Goal: Task Accomplishment & Management: Complete application form

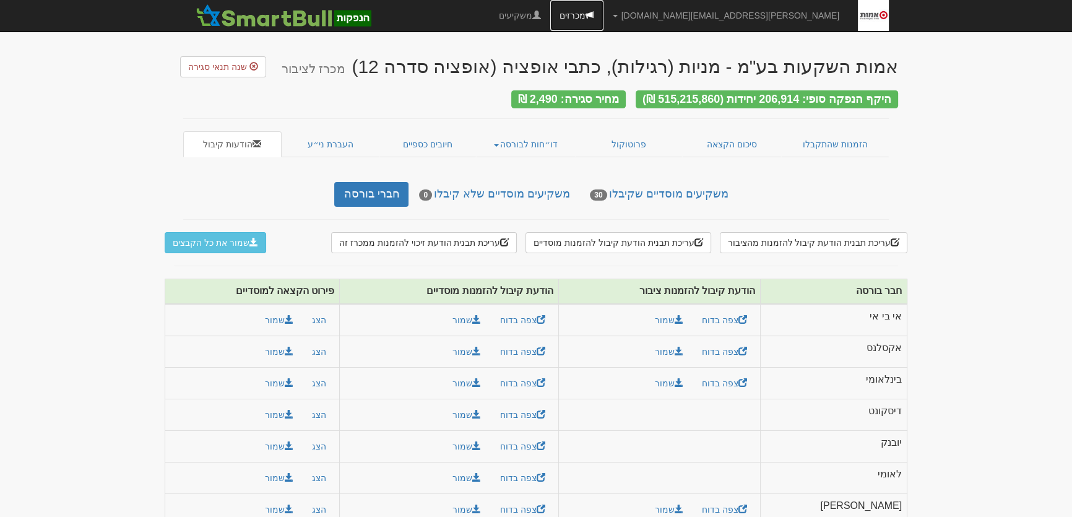
click at [603, 17] on link "מכרזים" at bounding box center [576, 15] width 53 height 31
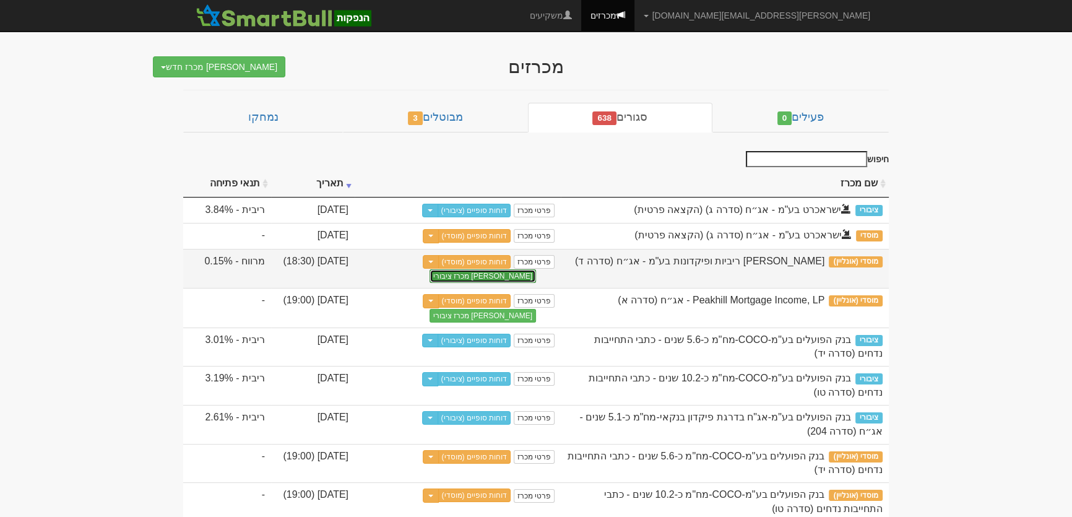
click at [514, 272] on button "צור מכרז ציבורי" at bounding box center [482, 276] width 106 height 14
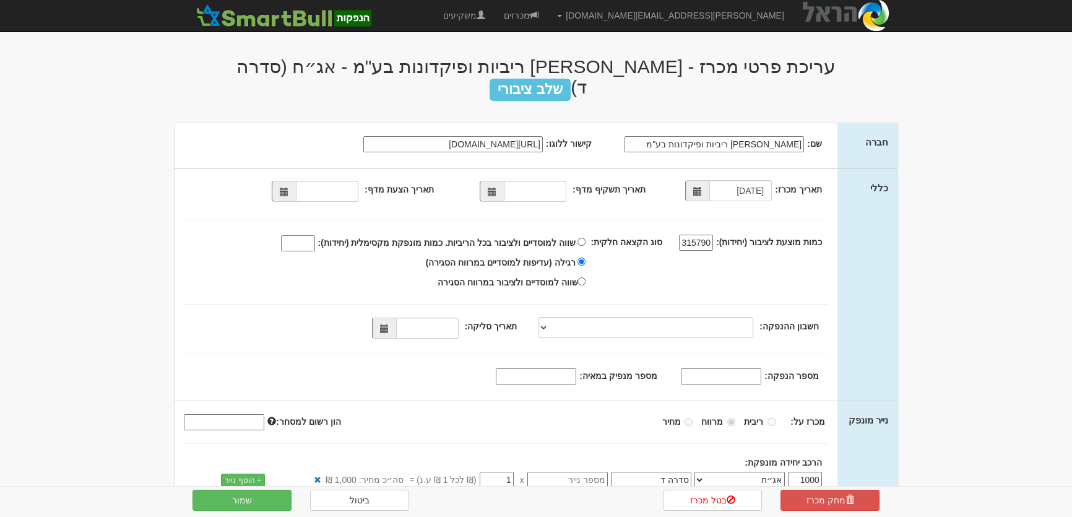
click at [493, 187] on span at bounding box center [492, 191] width 9 height 9
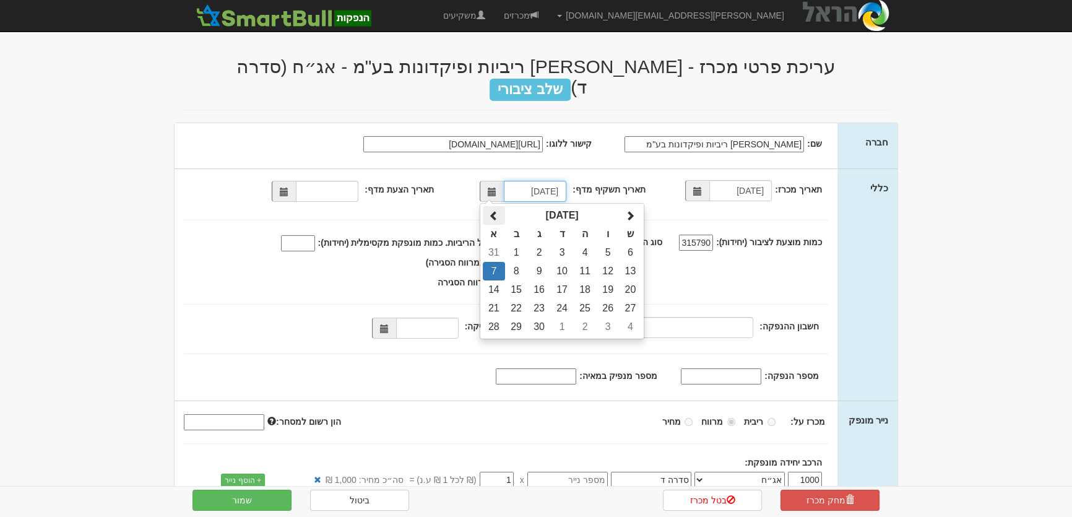
click at [499, 211] on span at bounding box center [494, 216] width 10 height 10
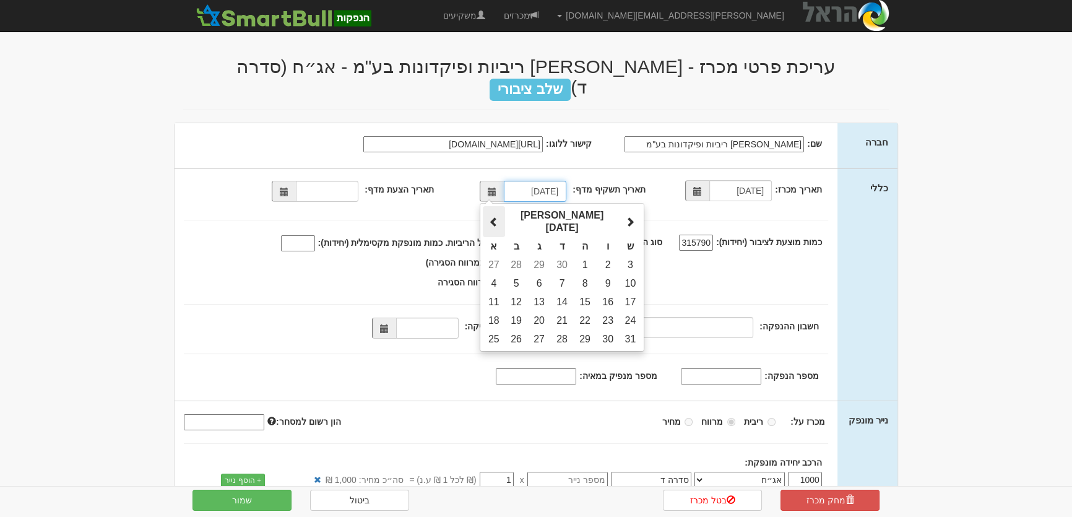
click at [499, 217] on span at bounding box center [494, 222] width 10 height 10
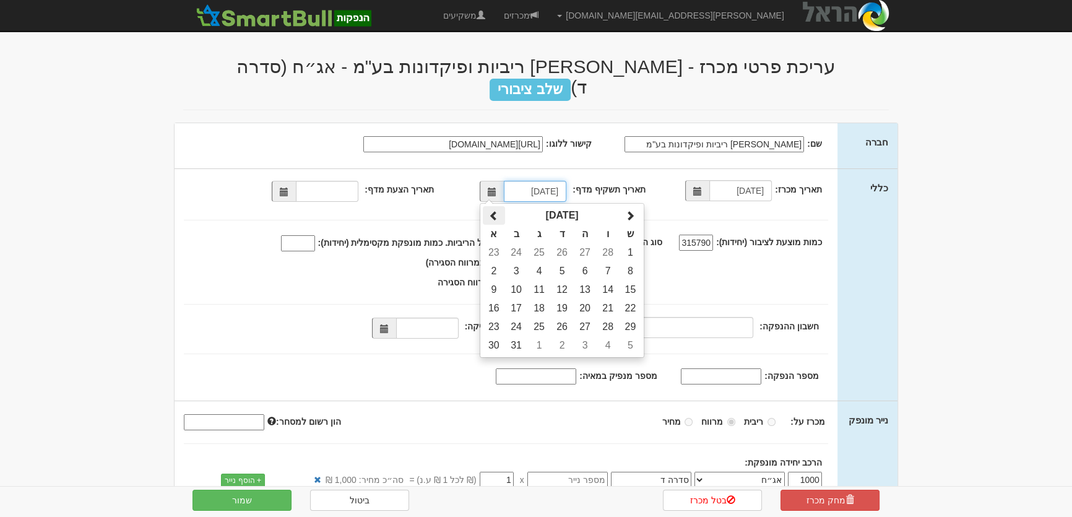
click at [499, 211] on span at bounding box center [494, 216] width 10 height 10
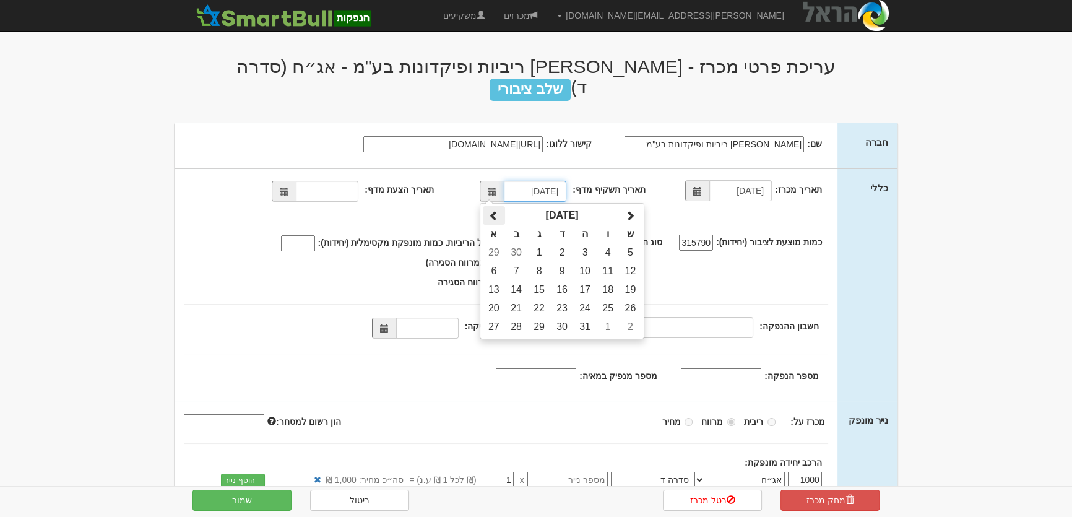
click at [499, 211] on span at bounding box center [494, 216] width 10 height 10
click at [634, 211] on span at bounding box center [630, 216] width 10 height 10
click at [565, 317] on td "27" at bounding box center [562, 326] width 23 height 19
type input "27/11/2024"
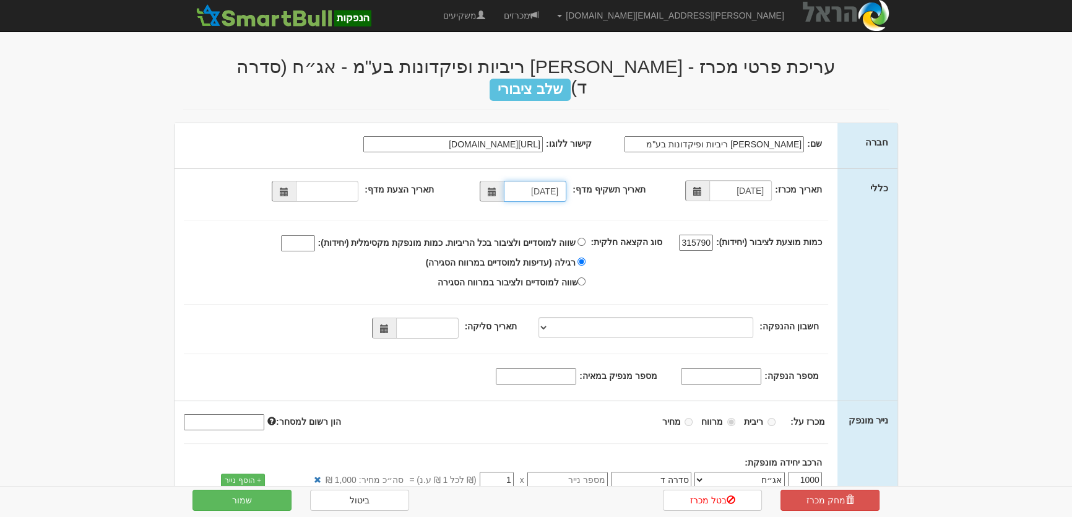
click at [288, 187] on span at bounding box center [284, 191] width 9 height 9
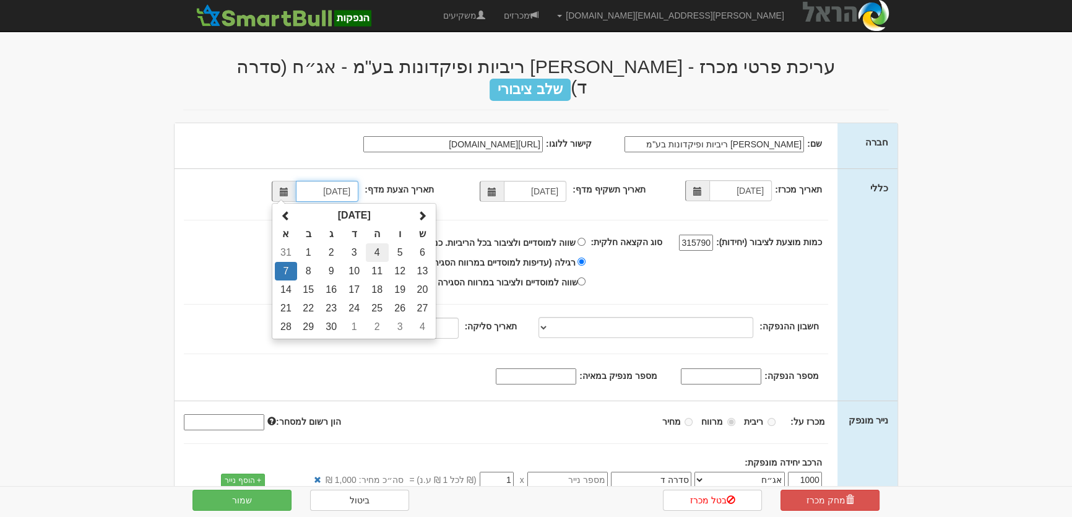
click at [380, 243] on td "4" at bounding box center [377, 252] width 23 height 19
type input "04/09/2025"
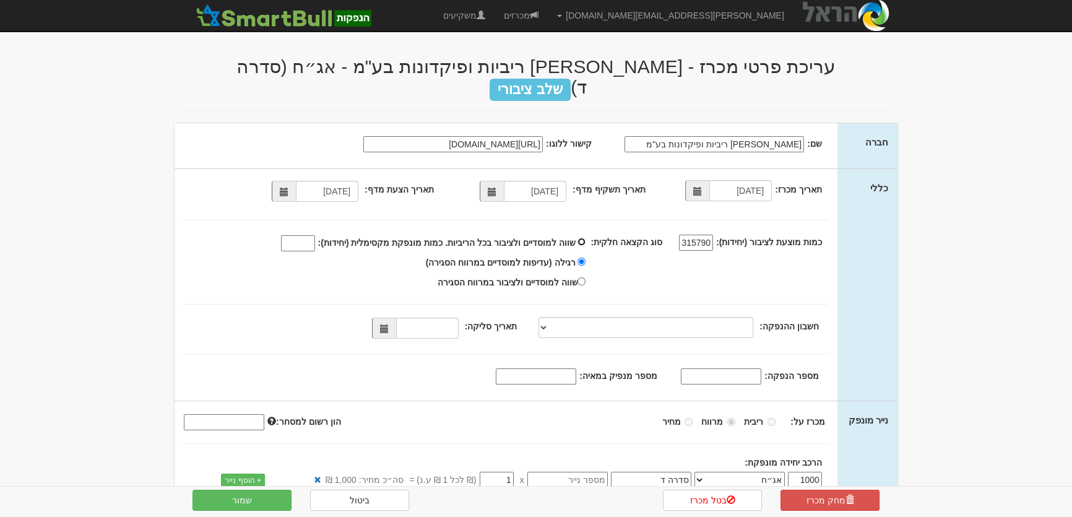
click at [585, 238] on input "שווה למוסדיים ולציבור בכל הריביות. כמות מונפקת מקסימלית (יחידות):" at bounding box center [581, 242] width 8 height 8
radio input "true"
click at [315, 235] on input "שווה למוסדיים ולציבור בכל הריביות. כמות מונפקת מקסימלית (יחידות):" at bounding box center [298, 243] width 34 height 16
click at [387, 324] on span at bounding box center [384, 328] width 9 height 9
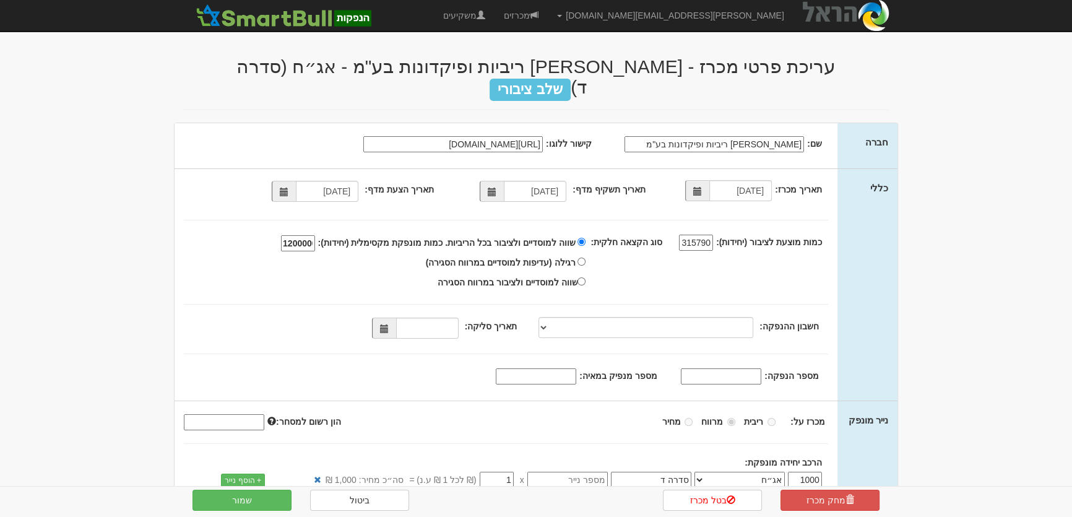
type input "1200000"
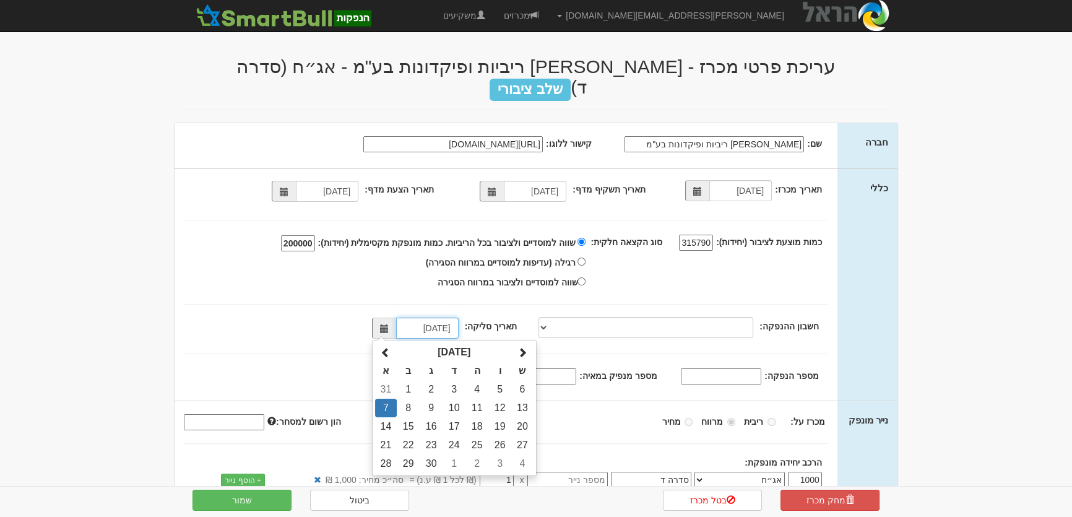
click at [415, 398] on td "8" at bounding box center [408, 407] width 23 height 19
type input "08/09/2025"
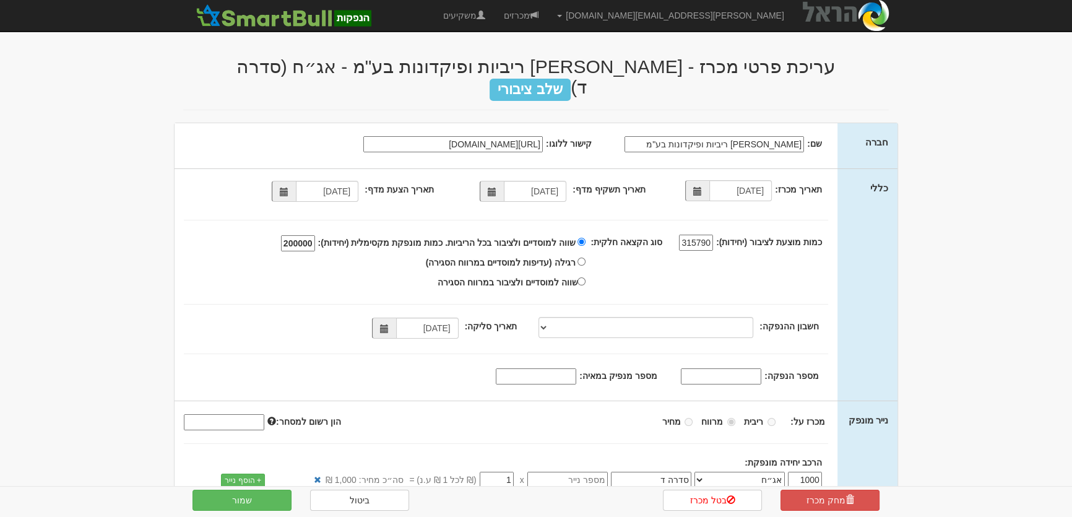
click at [757, 368] on input "מספר הנפקה:" at bounding box center [721, 376] width 80 height 16
paste input "1218775"
type input "1218775"
drag, startPoint x: 556, startPoint y: 359, endPoint x: 572, endPoint y: 322, distance: 40.8
click at [553, 342] on div "תאריך מכרז: 07/09/2025 תאריך תשקיף מדף: 27/11/2024 04/09/2025 1315790" at bounding box center [505, 284] width 663 height 231
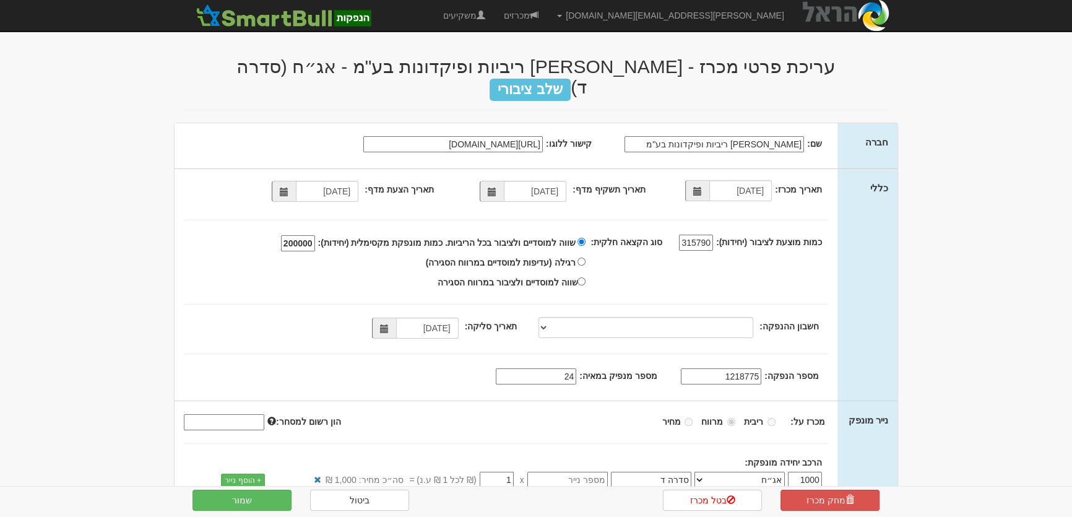
type input "2457"
click at [224, 496] on button "שמור" at bounding box center [241, 499] width 99 height 21
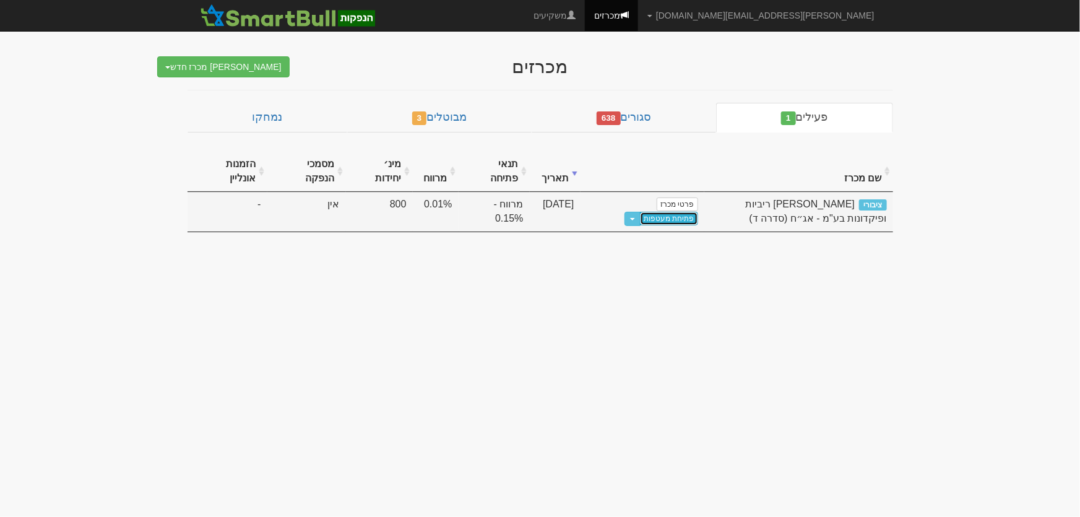
click at [640, 212] on link "פתיחת מעטפות" at bounding box center [669, 219] width 58 height 14
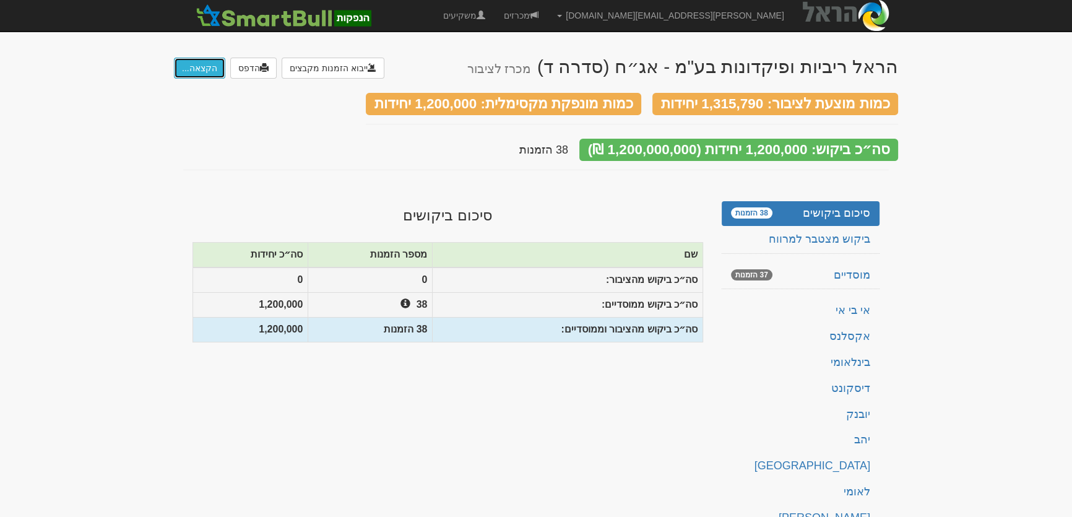
click at [200, 61] on button "הקצאה..." at bounding box center [199, 68] width 51 height 21
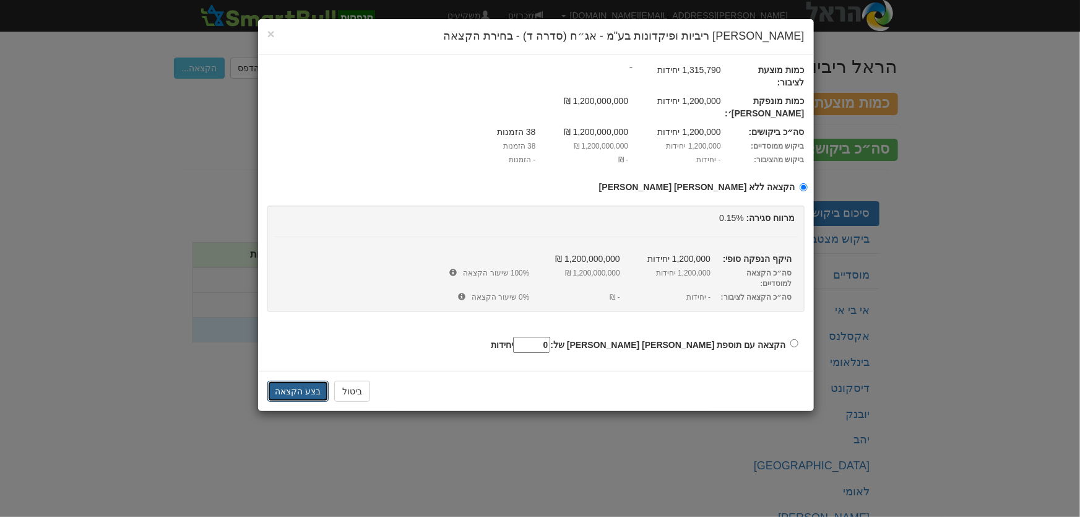
click at [296, 381] on button "בצע הקצאה" at bounding box center [298, 391] width 62 height 21
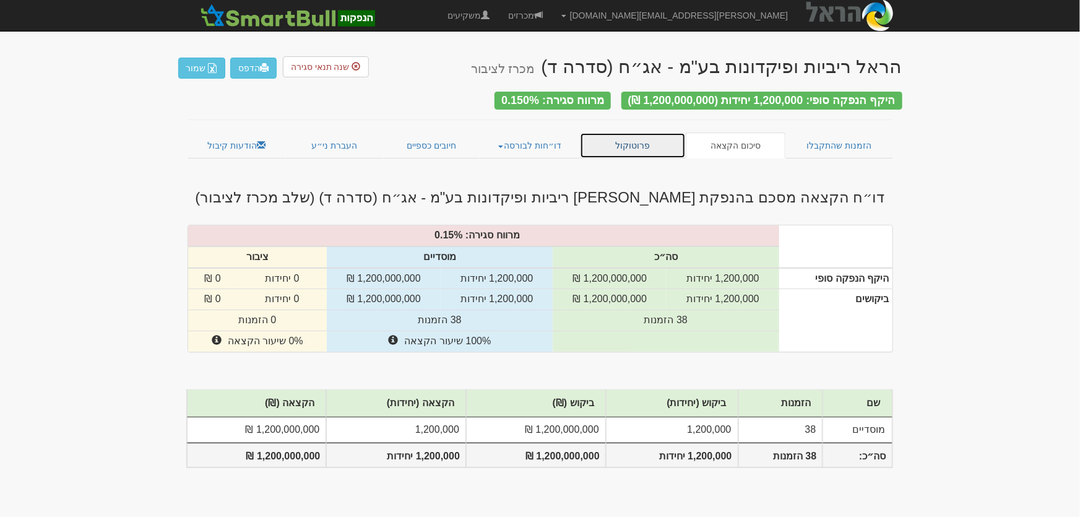
click at [637, 132] on link "פרוטוקול" at bounding box center [633, 145] width 106 height 26
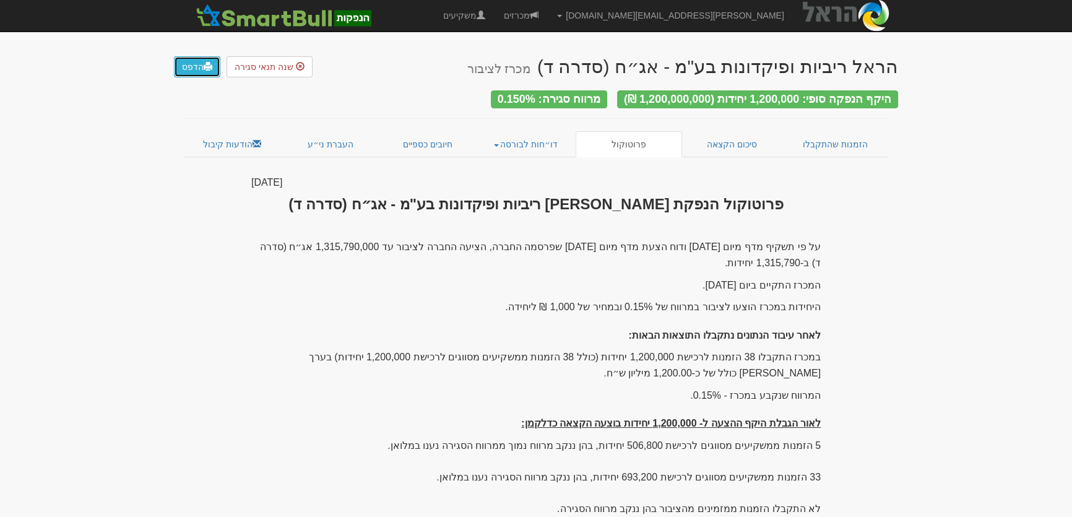
click at [196, 71] on link "הדפס" at bounding box center [197, 66] width 46 height 21
click at [520, 145] on link "דו״חות לבורסה" at bounding box center [526, 144] width 100 height 26
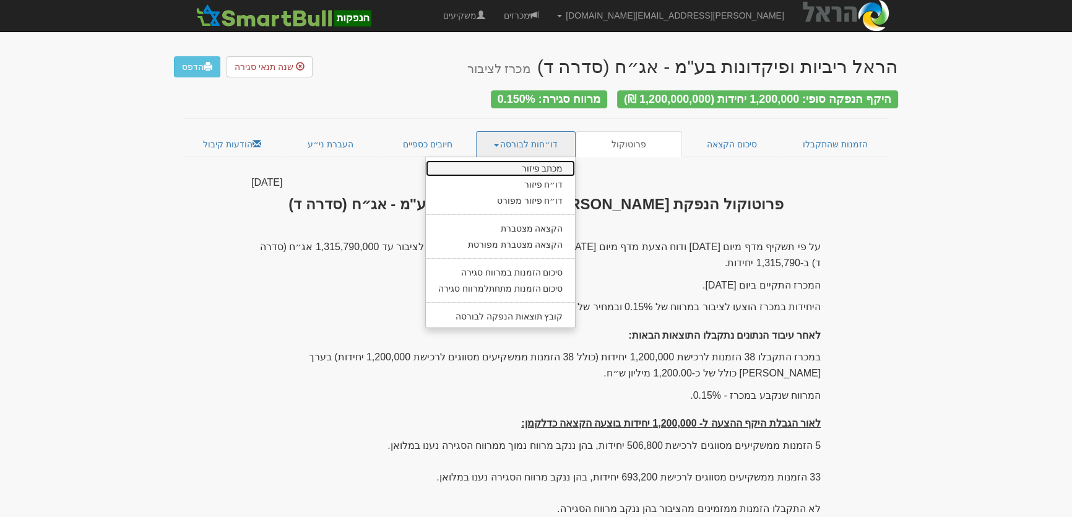
click at [532, 163] on link "מכתב פיזור" at bounding box center [501, 168] width 150 height 16
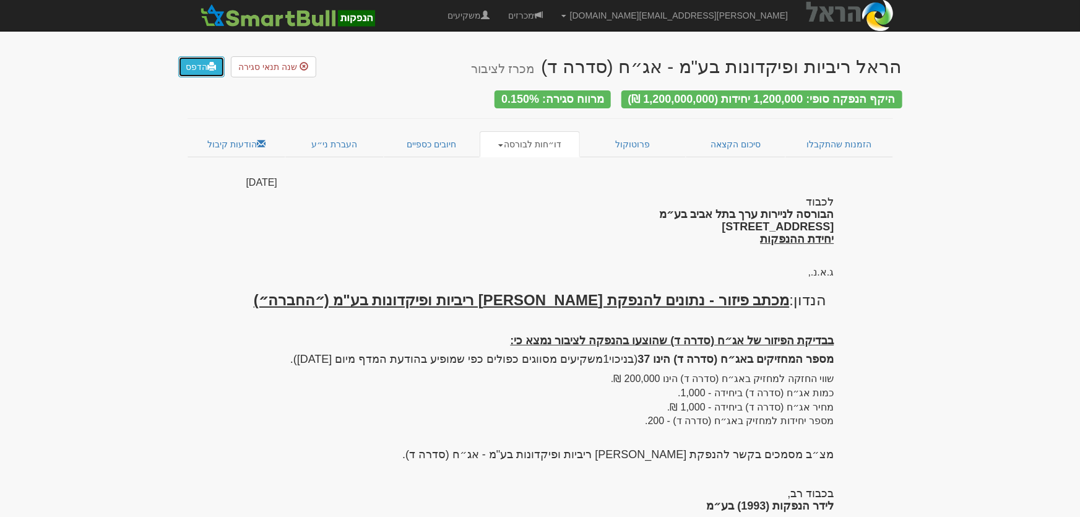
click at [199, 66] on link "הדפס" at bounding box center [201, 66] width 46 height 21
click at [514, 140] on link "דו״חות לבורסה" at bounding box center [529, 144] width 100 height 26
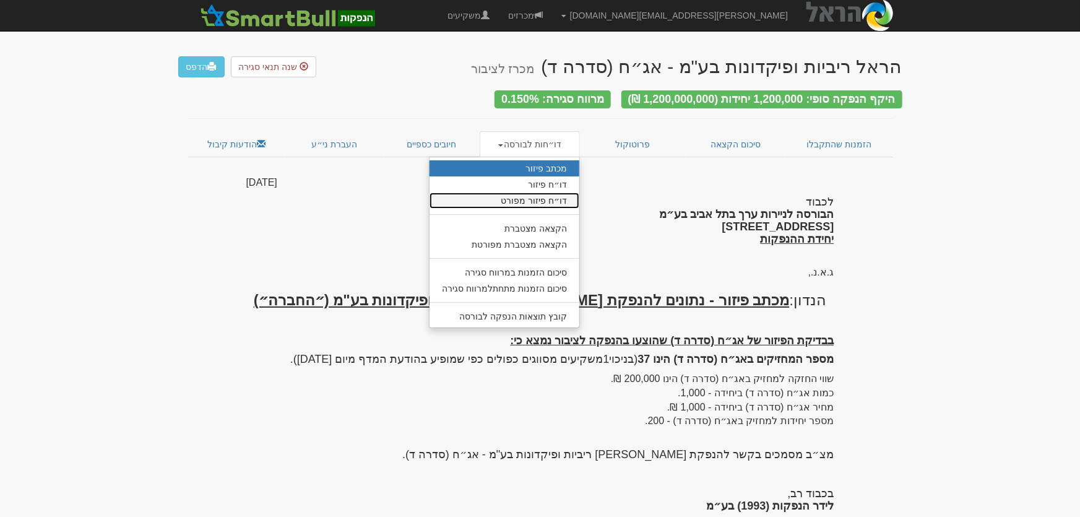
click at [538, 197] on link "דו״ח פיזור מפורט" at bounding box center [504, 200] width 150 height 16
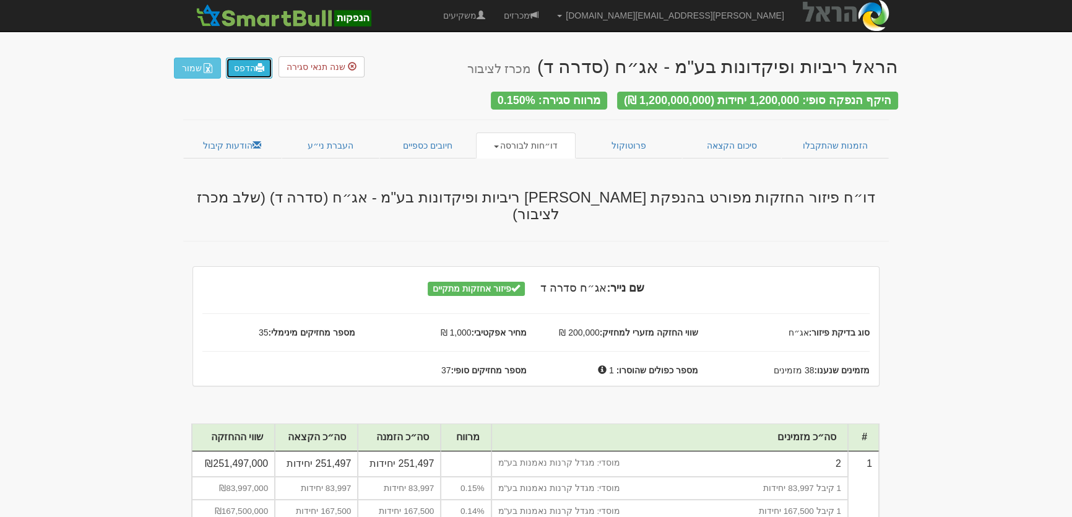
click at [241, 70] on link "הדפס" at bounding box center [249, 68] width 46 height 21
click at [536, 137] on link "דו״חות לבורסה" at bounding box center [526, 145] width 100 height 26
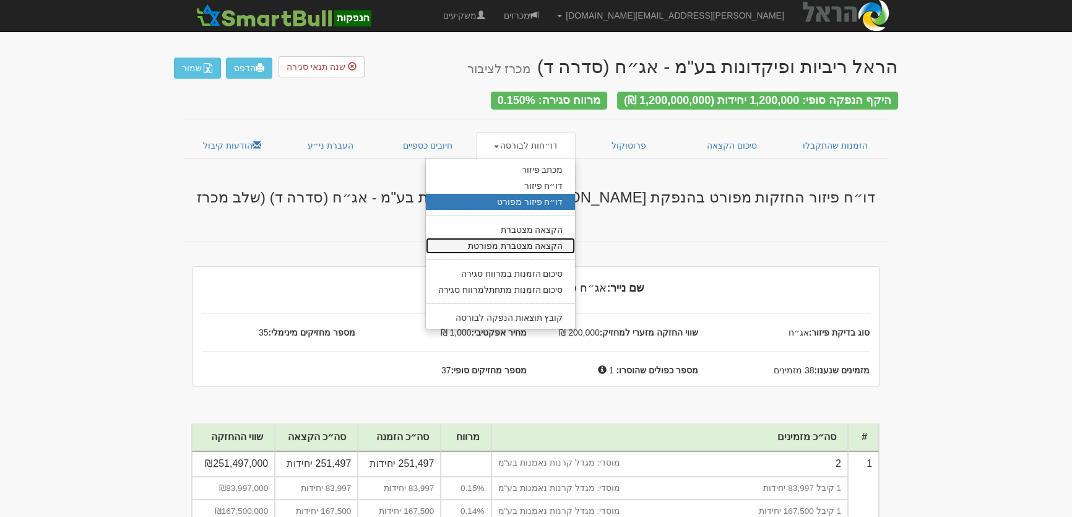
click at [531, 240] on link "הקצאה מצטברת מפורטת" at bounding box center [501, 246] width 150 height 16
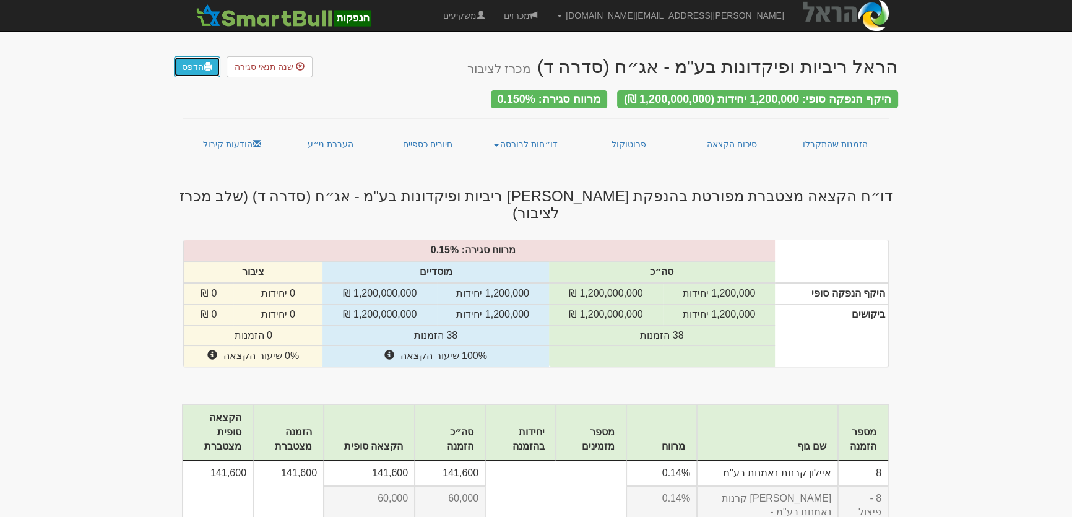
click at [186, 71] on link "הדפס" at bounding box center [197, 66] width 46 height 21
click at [537, 134] on link "דו״חות לבורסה" at bounding box center [526, 144] width 100 height 26
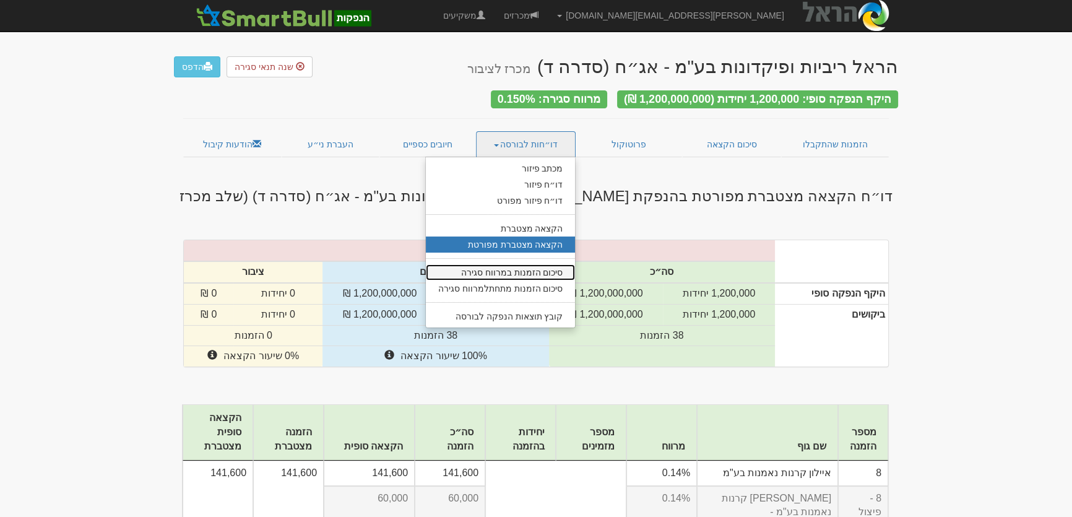
click at [541, 265] on link "סיכום הזמנות במרווח סגירה" at bounding box center [501, 272] width 150 height 16
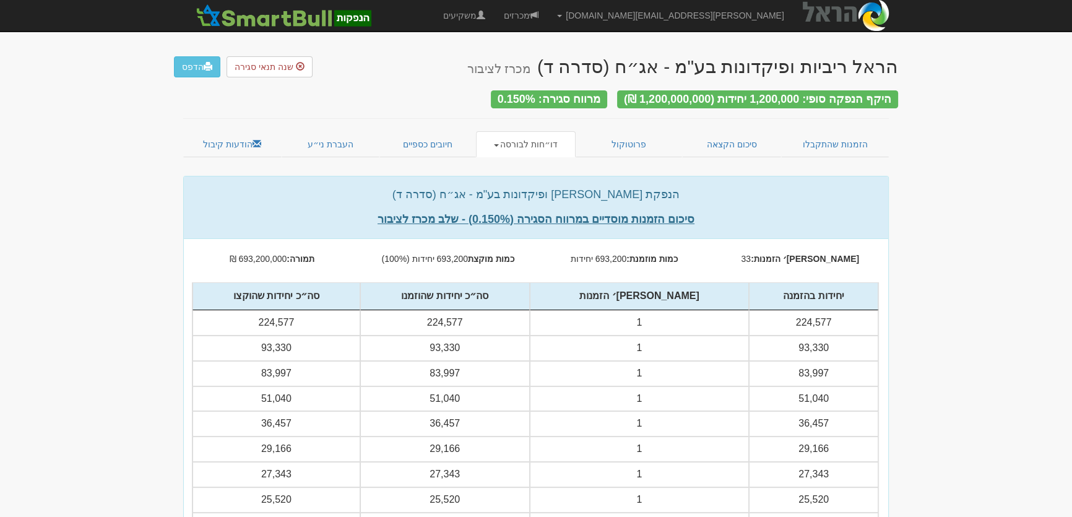
click at [190, 69] on link "הדפס" at bounding box center [197, 66] width 46 height 21
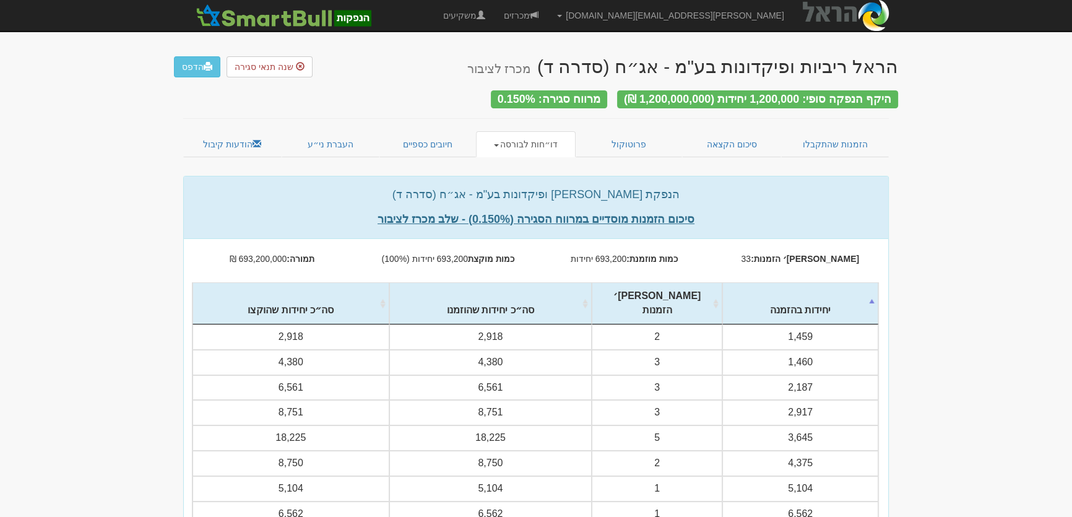
click at [546, 134] on link "דו״חות לבורסה" at bounding box center [526, 144] width 100 height 26
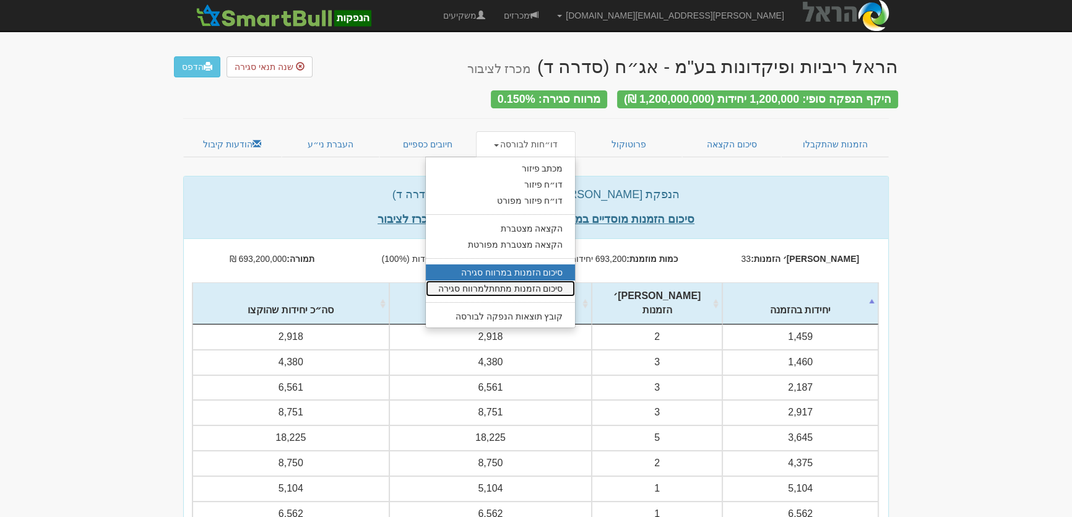
click at [531, 280] on link "סיכום הזמנות מתחתלמרווח סגירה" at bounding box center [501, 288] width 150 height 16
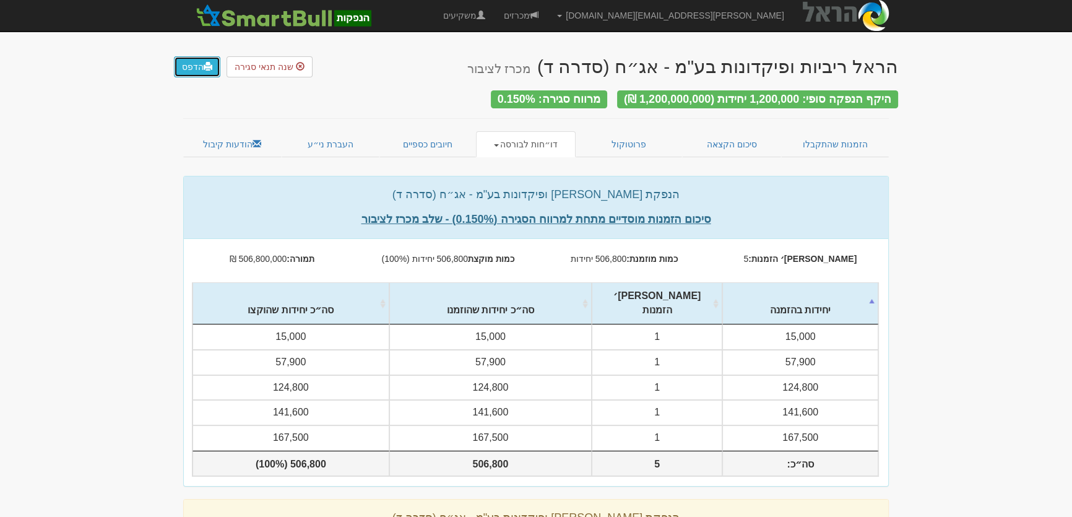
click at [197, 64] on link "הדפס" at bounding box center [197, 66] width 46 height 21
click at [749, 135] on link "סיכום הקצאה" at bounding box center [732, 144] width 100 height 26
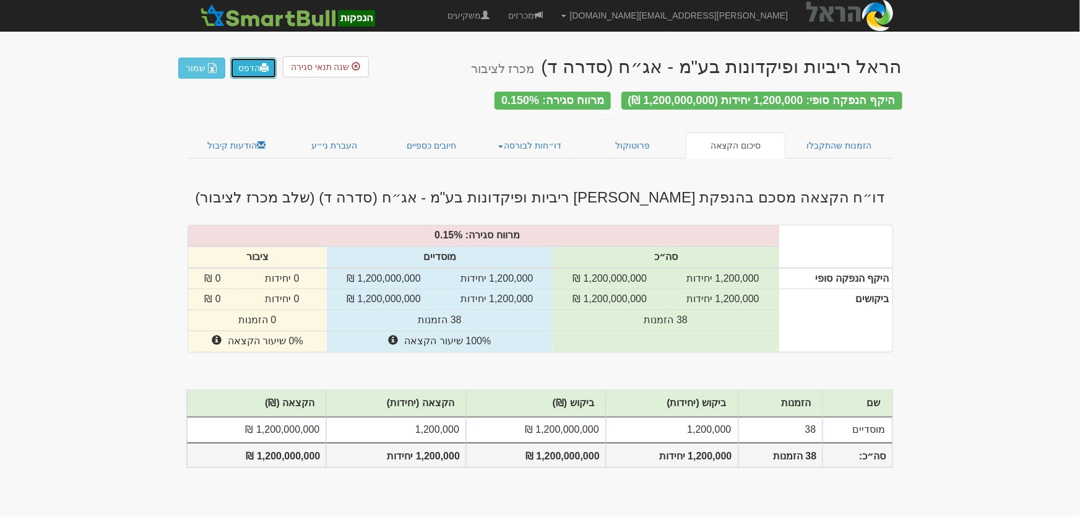
click at [243, 65] on link "הדפס" at bounding box center [253, 68] width 46 height 21
click at [217, 135] on link "הודעות קיבול" at bounding box center [236, 145] width 98 height 26
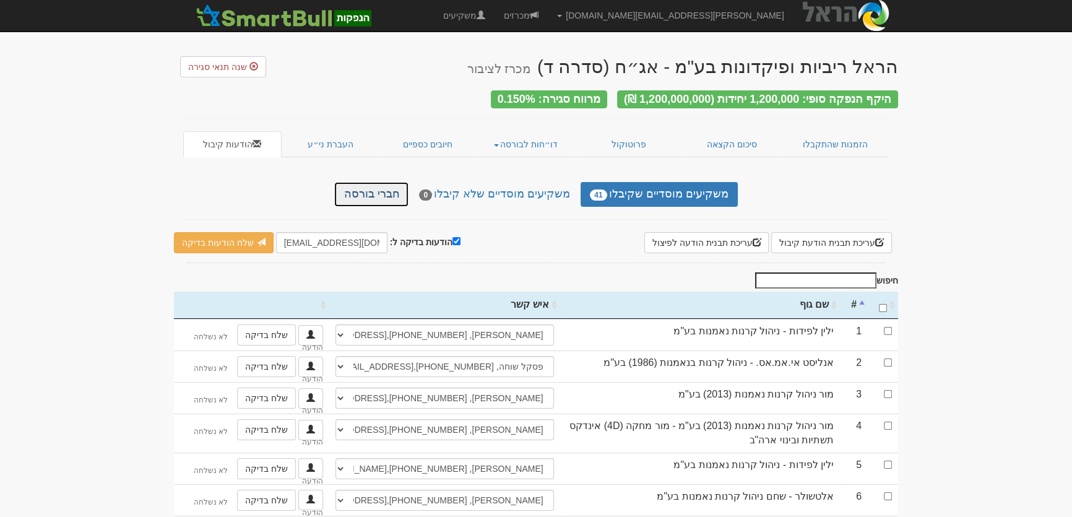
click at [401, 190] on link "חברי בורסה" at bounding box center [371, 194] width 74 height 25
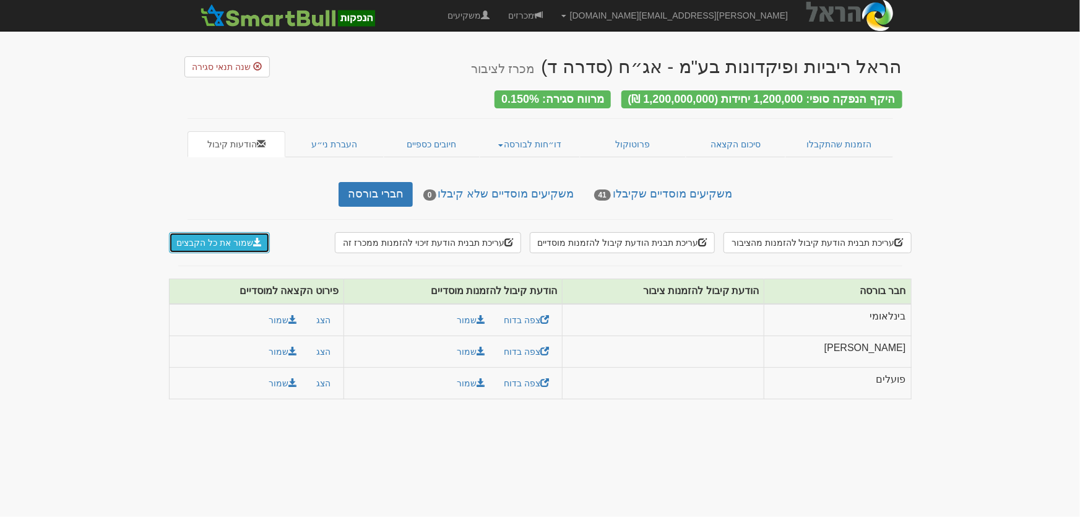
click at [218, 234] on button "שמור את כל הקבצים" at bounding box center [219, 242] width 101 height 21
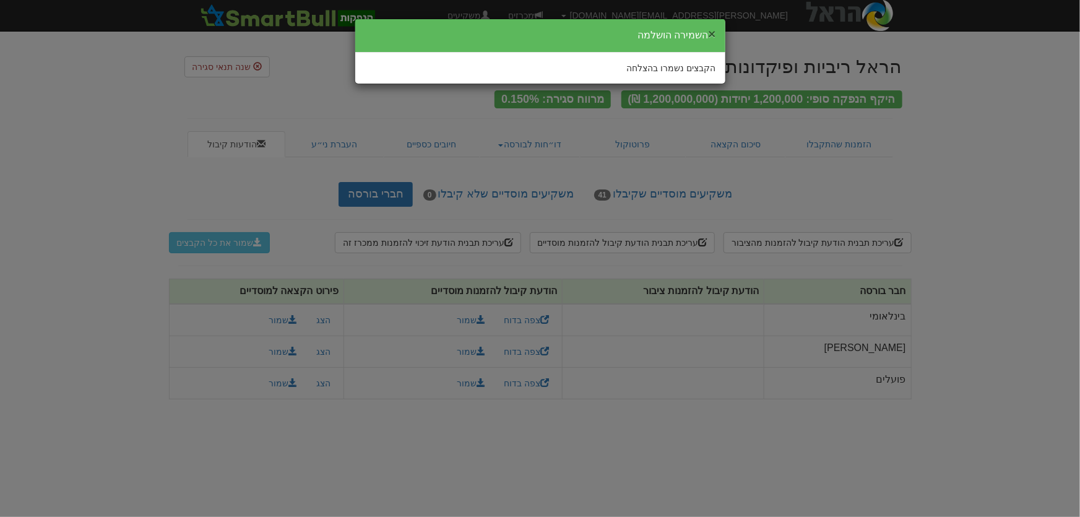
click at [710, 35] on button "×" at bounding box center [711, 33] width 7 height 13
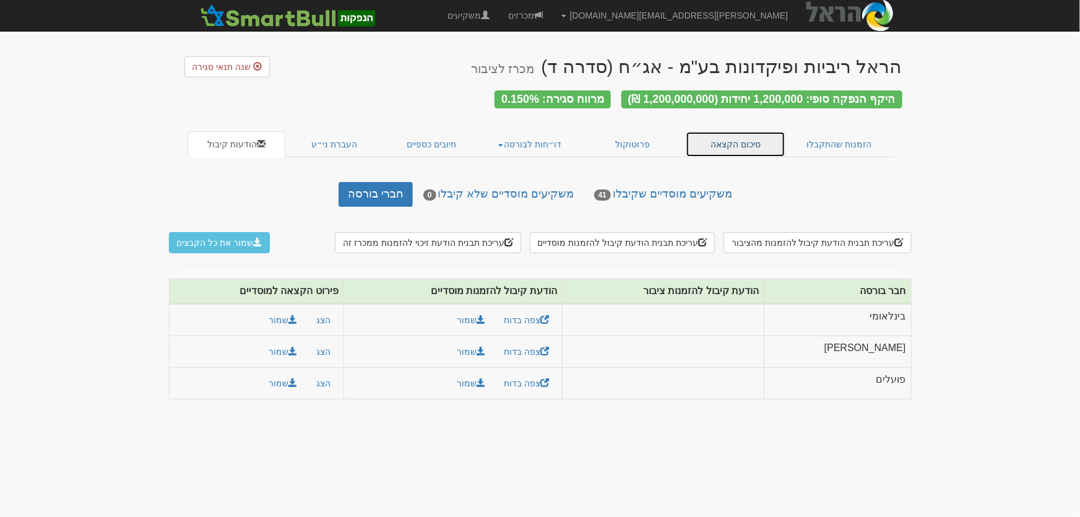
click at [730, 140] on link "סיכום הקצאה" at bounding box center [736, 144] width 100 height 26
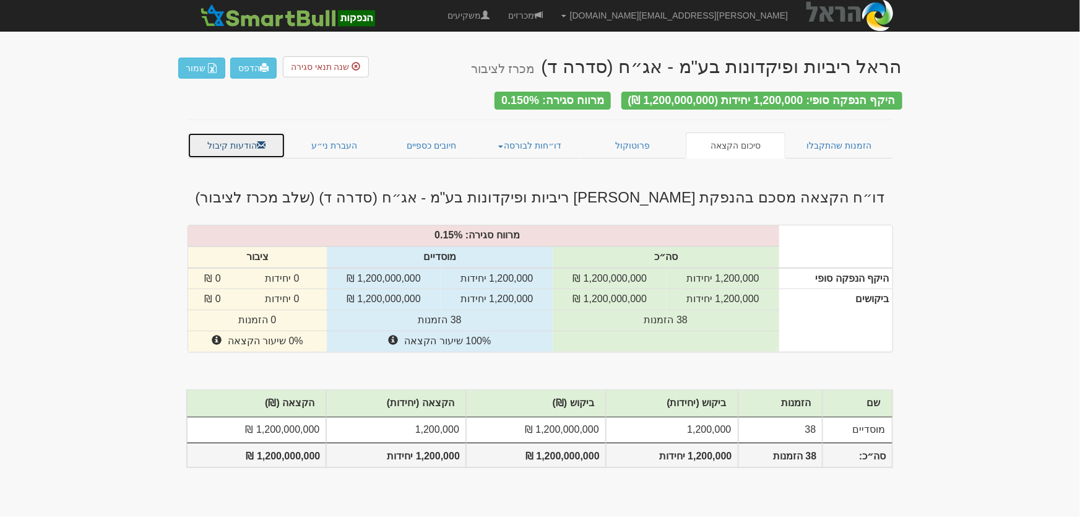
drag, startPoint x: 223, startPoint y: 142, endPoint x: 254, endPoint y: 152, distance: 32.5
click at [224, 141] on link "הודעות קיבול" at bounding box center [236, 145] width 98 height 26
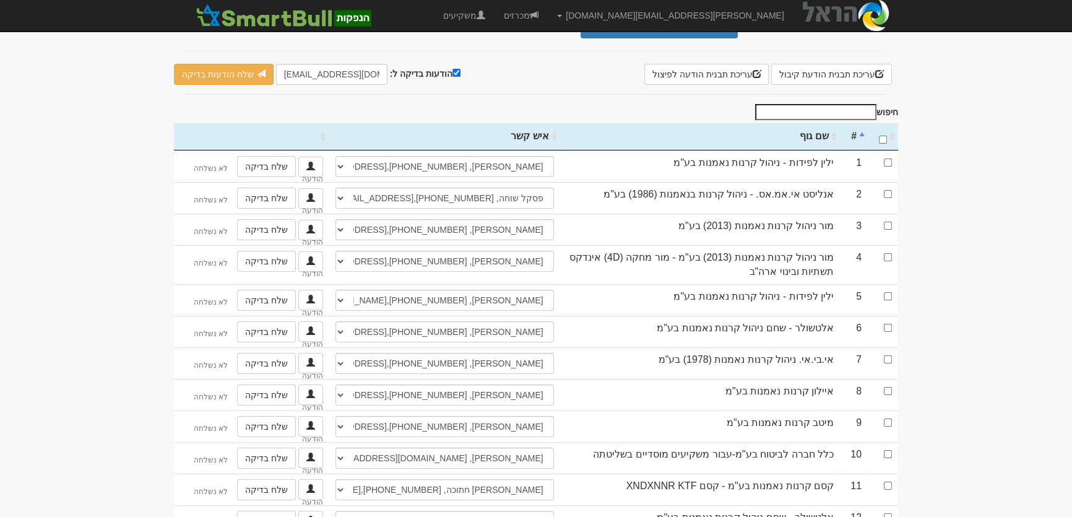
scroll to position [225, 0]
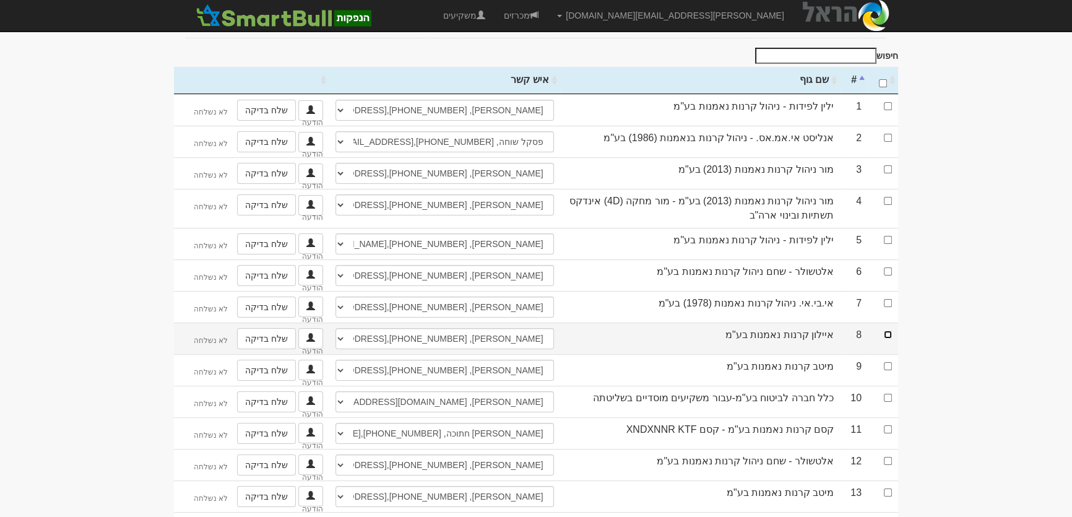
click at [888, 330] on input "checkbox" at bounding box center [888, 334] width 8 height 8
checkbox input "true"
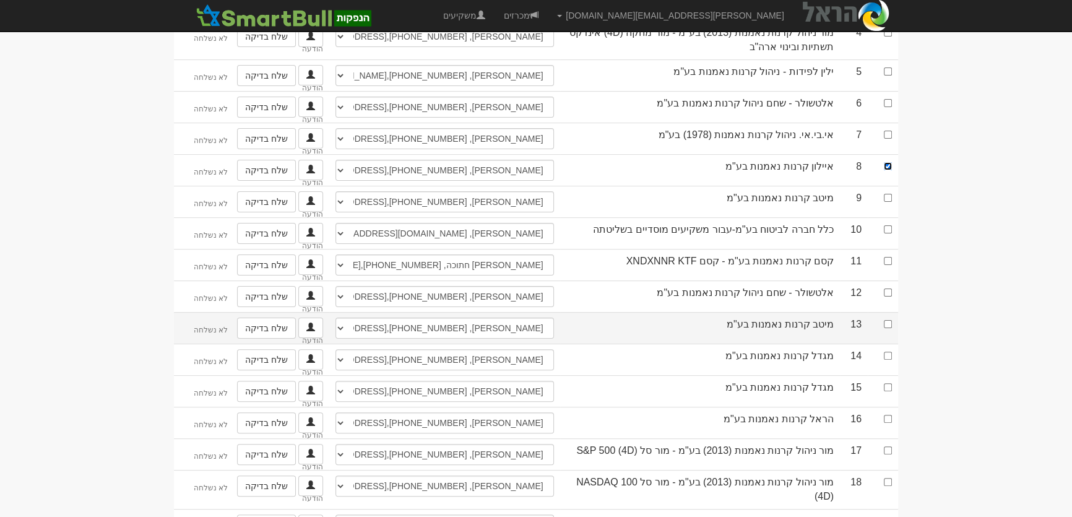
scroll to position [393, 0]
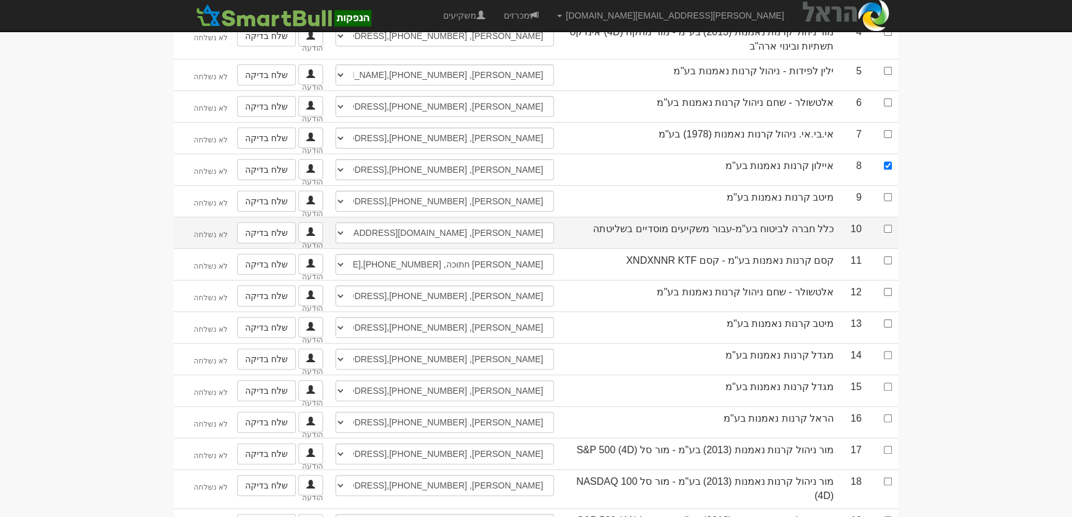
click at [881, 221] on td at bounding box center [882, 233] width 30 height 32
click at [885, 225] on input "checkbox" at bounding box center [888, 229] width 8 height 8
checkbox input "true"
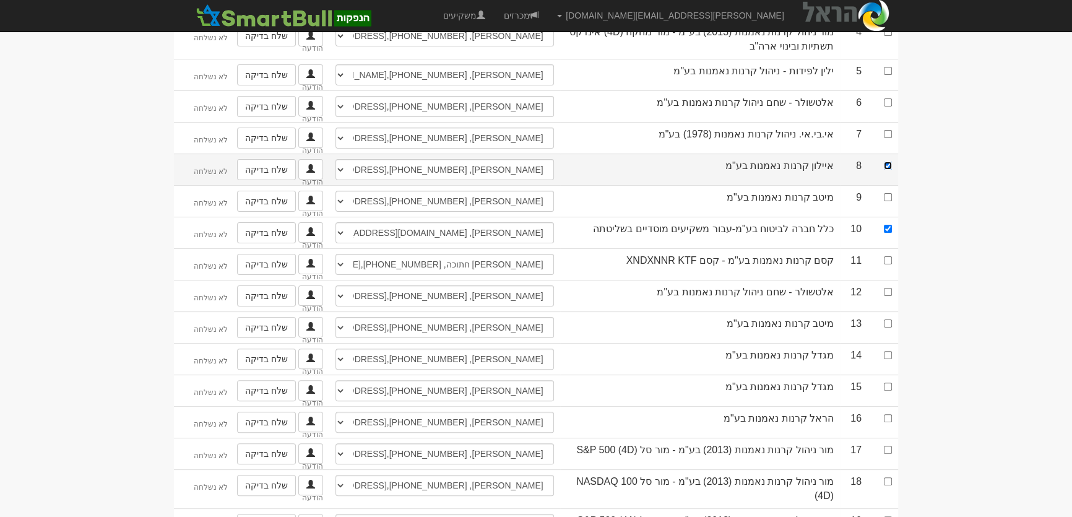
click at [887, 161] on input "checkbox" at bounding box center [888, 165] width 8 height 8
checkbox input "false"
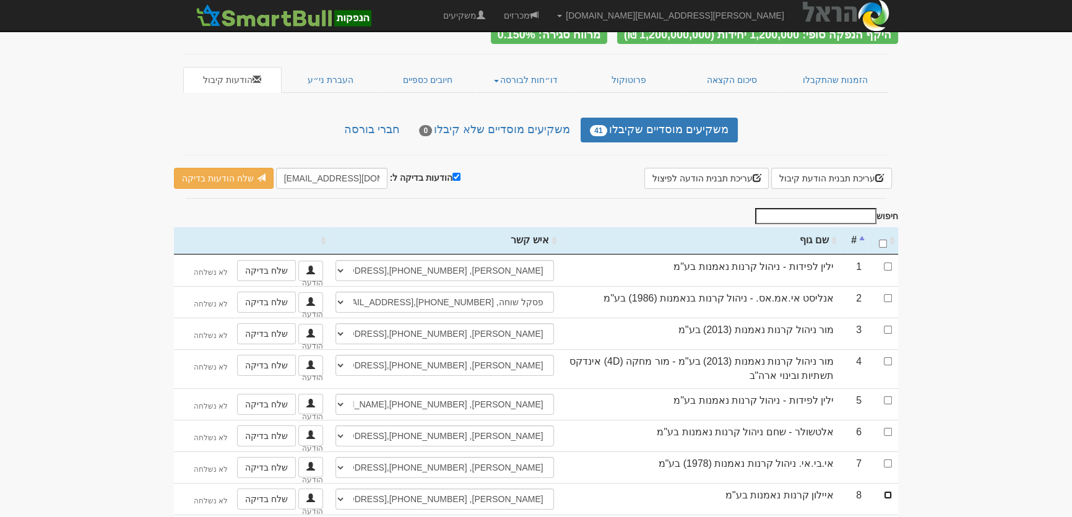
scroll to position [0, 0]
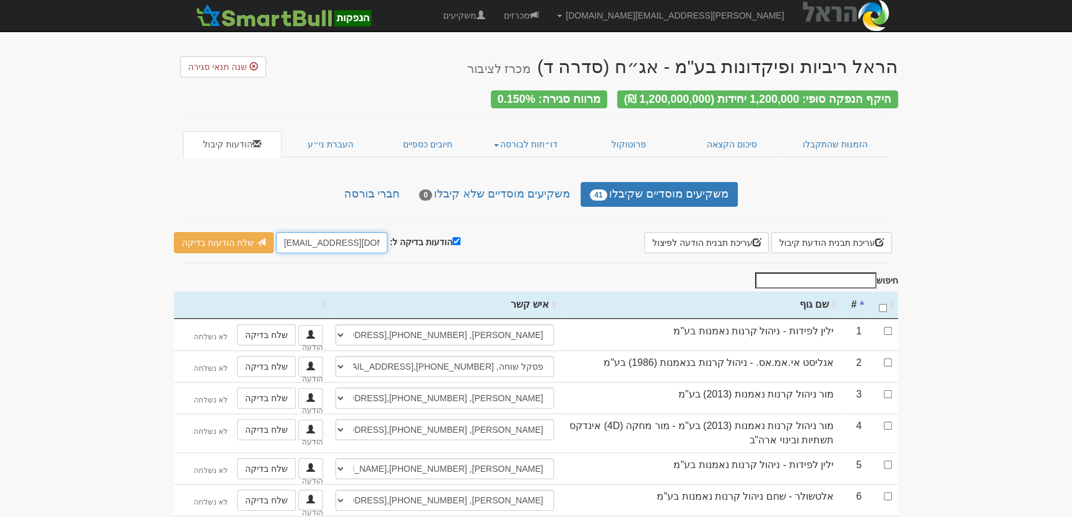
drag, startPoint x: 277, startPoint y: 234, endPoint x: 305, endPoint y: 236, distance: 27.9
click at [305, 236] on input "leader@leadercm.co.il" at bounding box center [331, 242] width 111 height 21
type input "YAELB@leadercm.co.il"
click at [244, 241] on link "שלח הודעות בדיקה" at bounding box center [224, 242] width 100 height 21
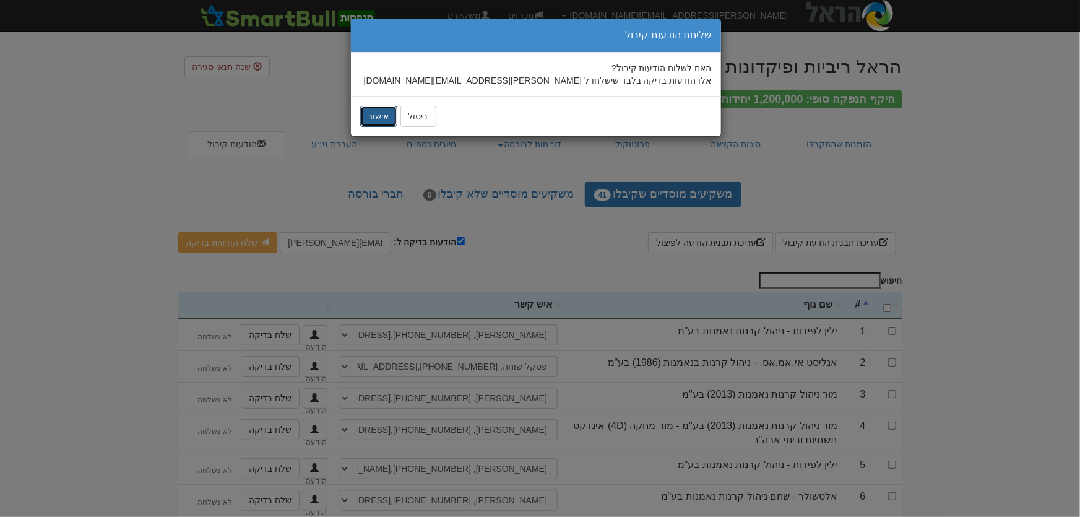
click at [382, 117] on button "אישור" at bounding box center [378, 116] width 37 height 21
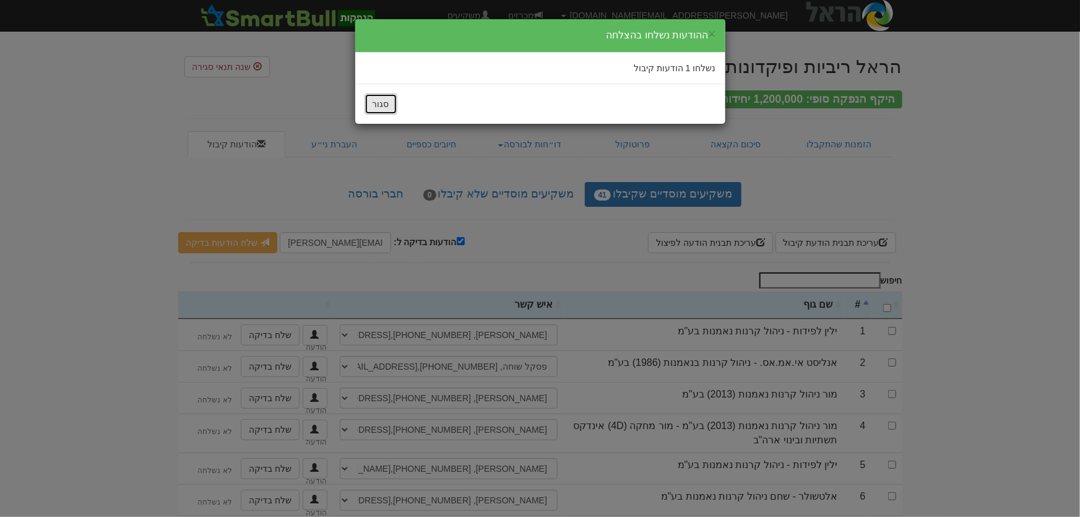
click at [380, 107] on button "סגור" at bounding box center [380, 103] width 33 height 21
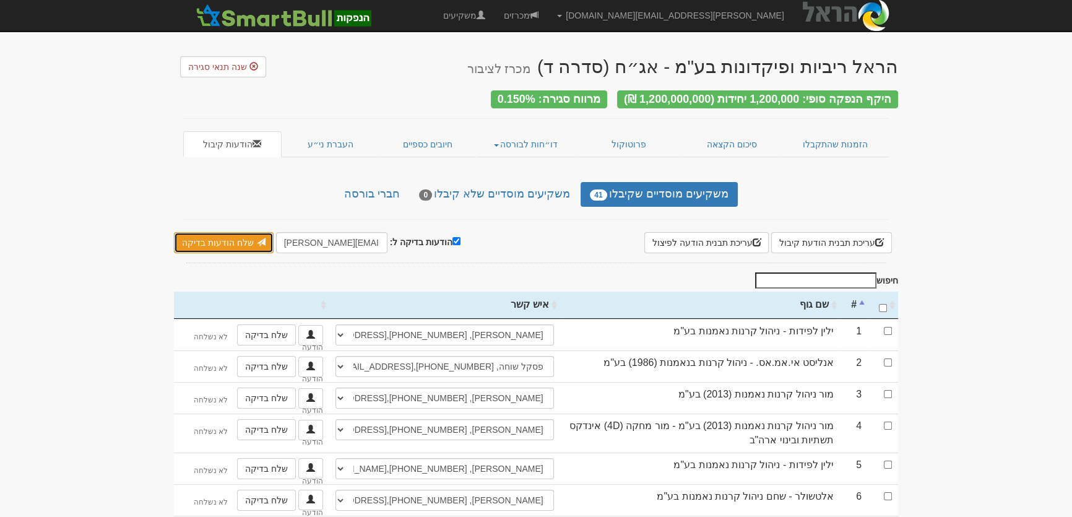
click at [231, 239] on link "שלח הודעות בדיקה" at bounding box center [224, 242] width 100 height 21
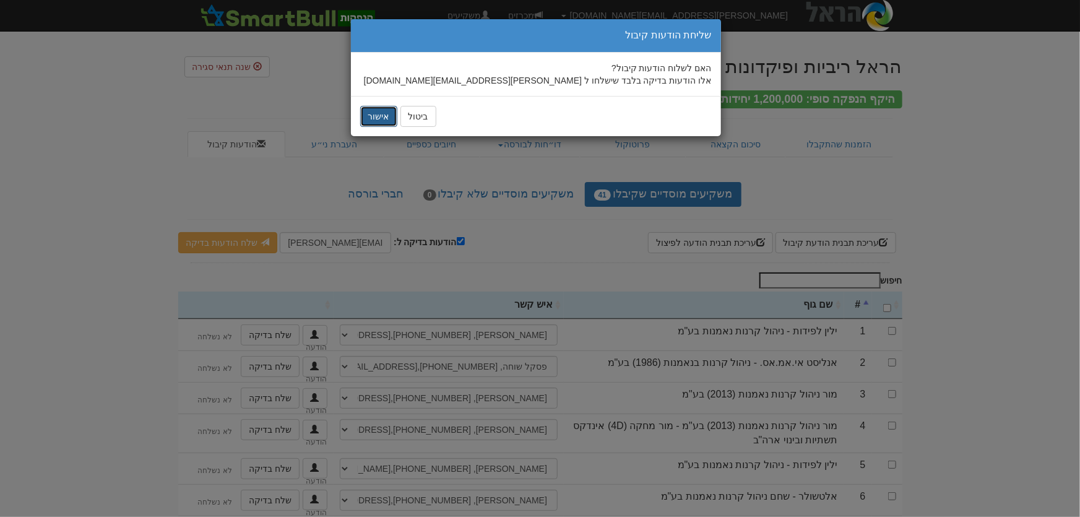
click at [373, 120] on button "אישור" at bounding box center [378, 116] width 37 height 21
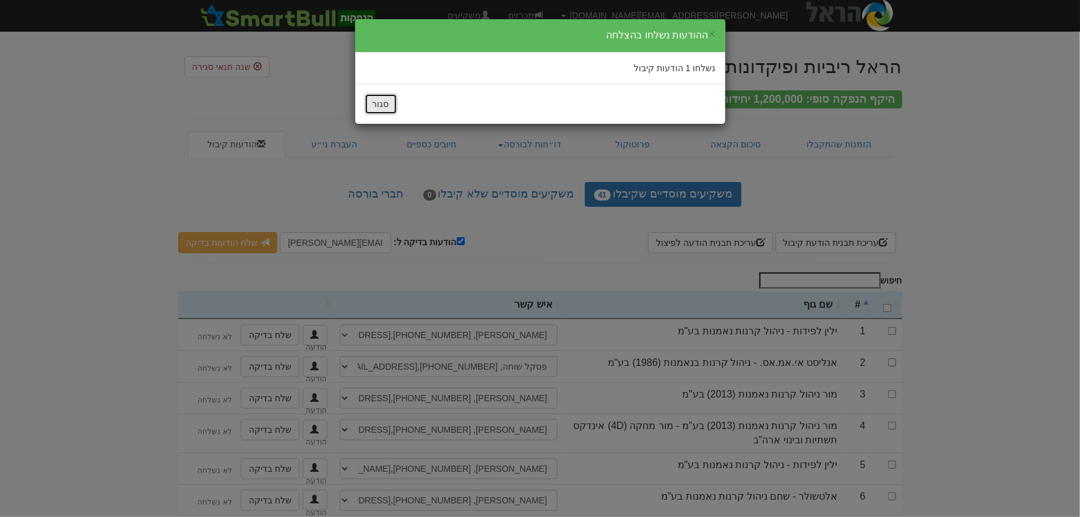
click at [390, 106] on button "סגור" at bounding box center [380, 103] width 33 height 21
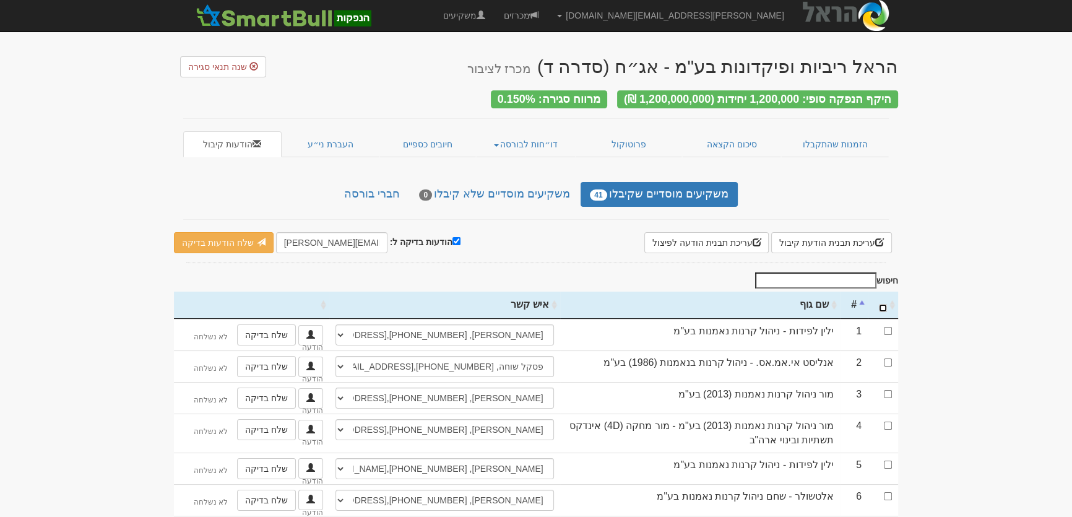
click at [884, 304] on input "\a : activate to sort column ascending" at bounding box center [883, 308] width 8 height 8
checkbox input "true"
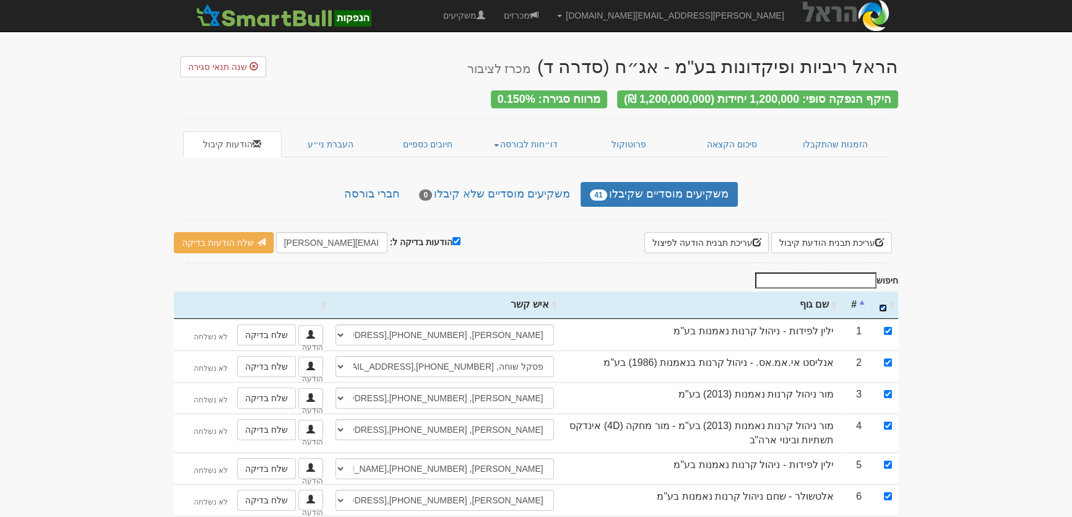
checkbox input "true"
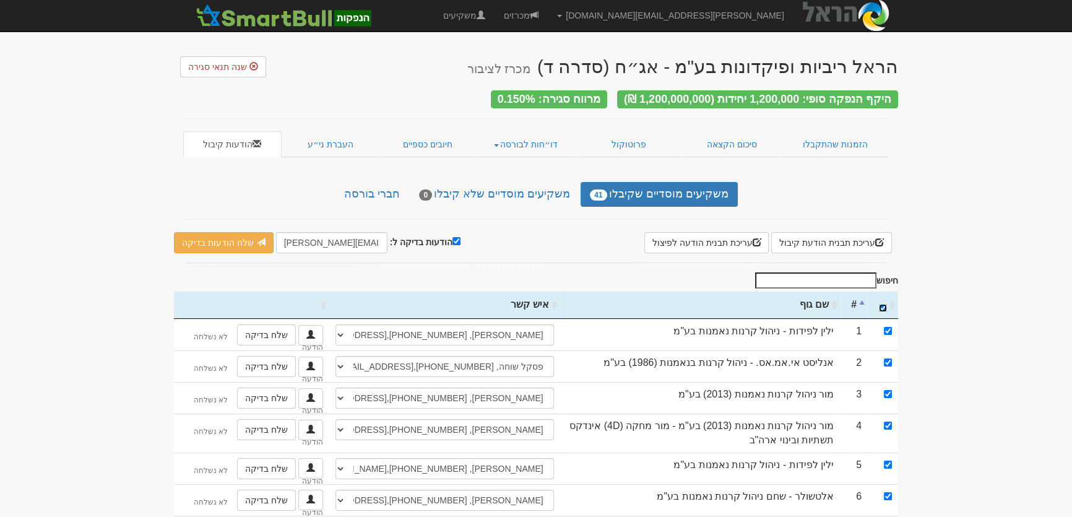
checkbox input "true"
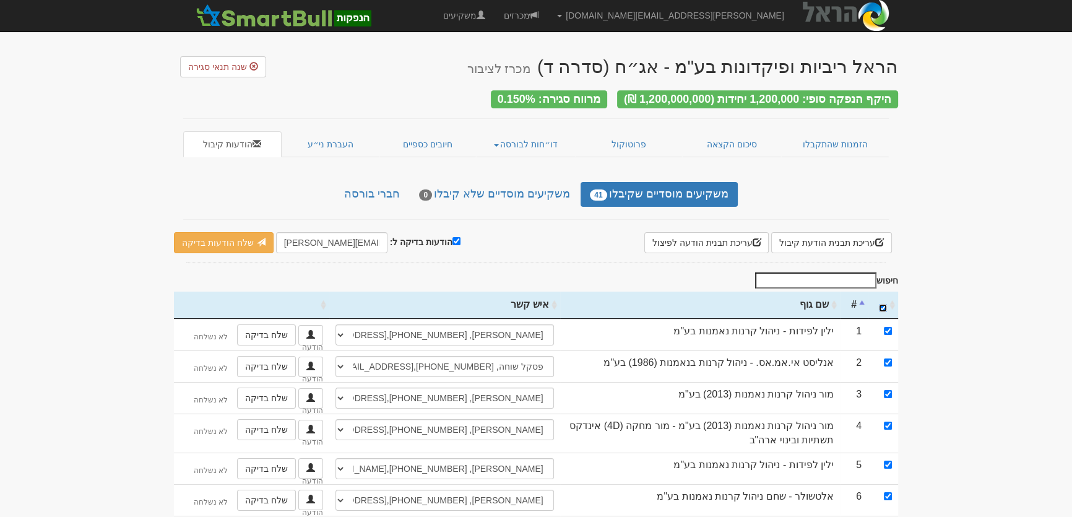
checkbox input "true"
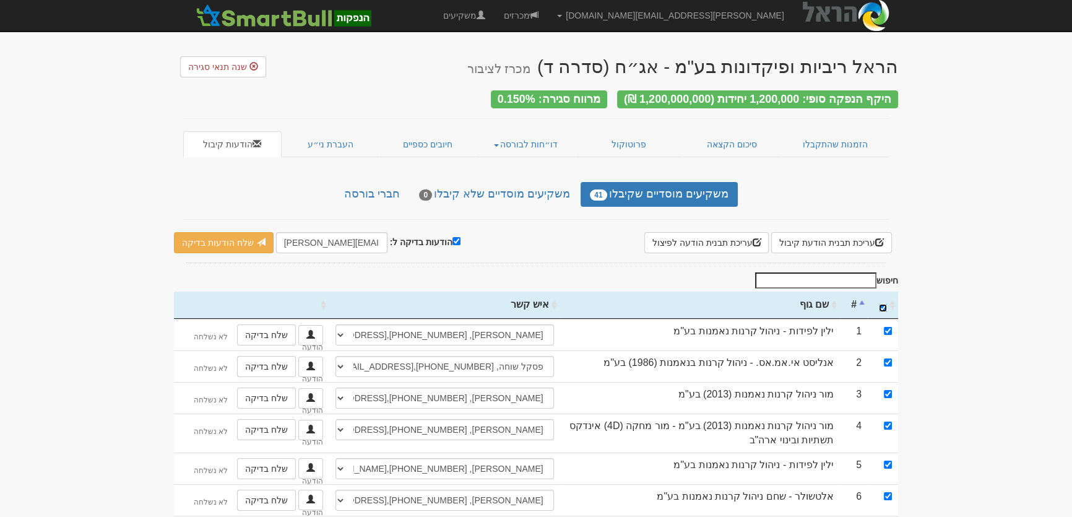
checkbox input "true"
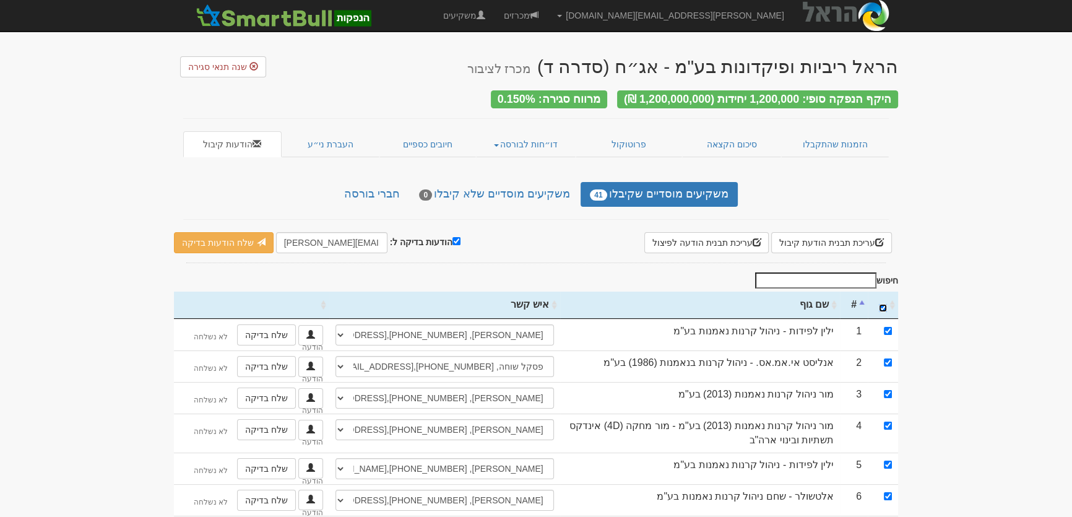
checkbox input "true"
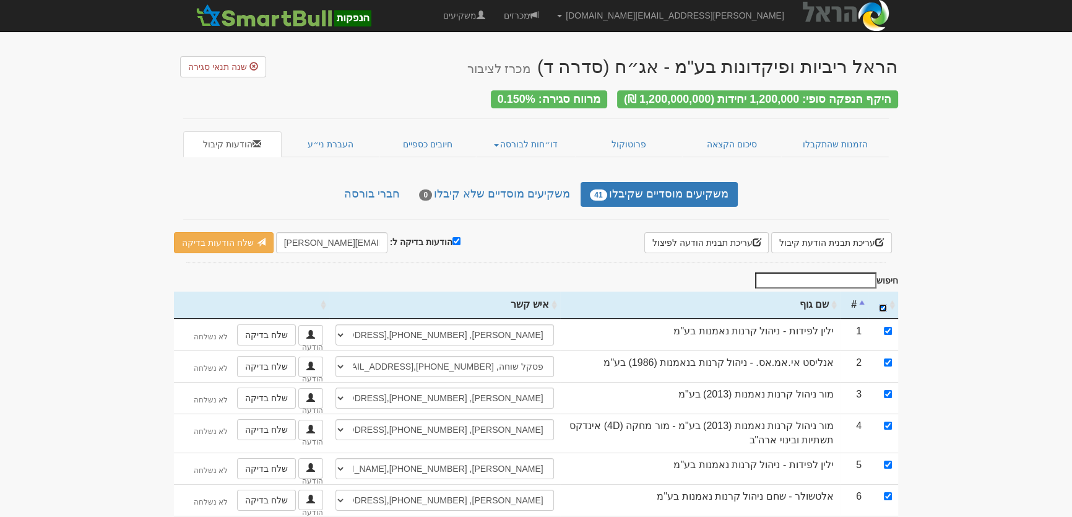
checkbox input "true"
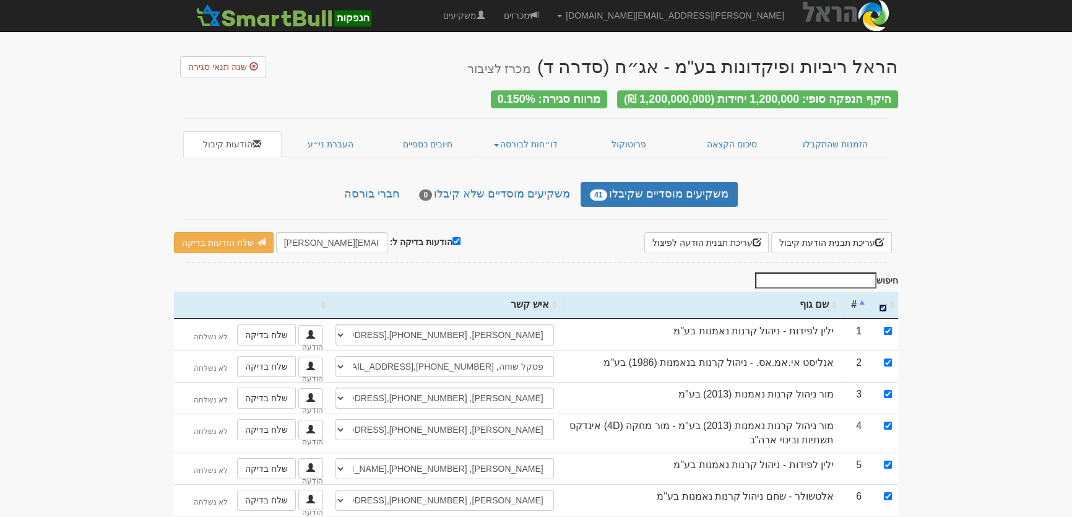
checkbox input "true"
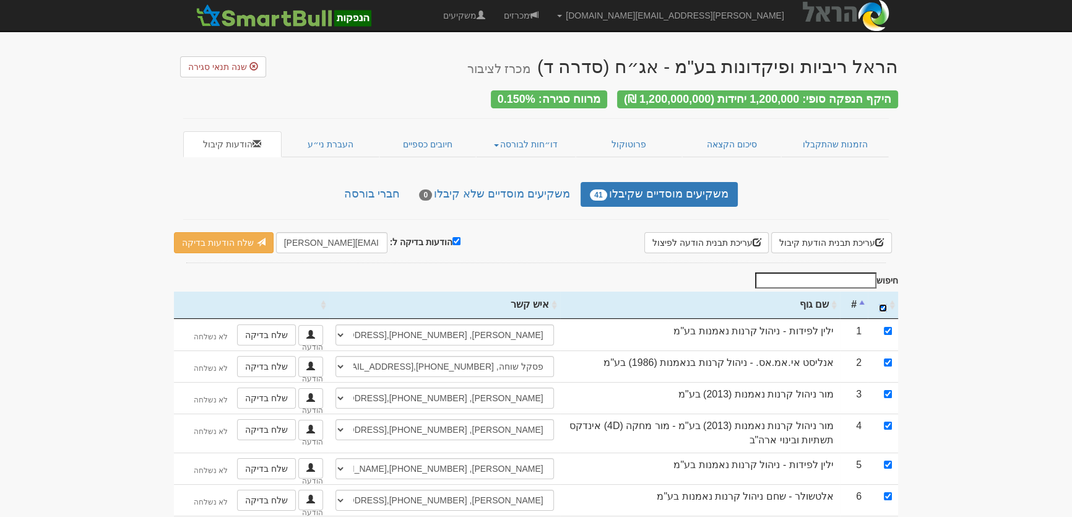
checkbox input "true"
click at [456, 234] on div "עריכת תבנית הודעת קיבול × תבנית הודעת קיבול למכרז זה עורך טקסט עשיר, template_b…" at bounding box center [536, 242] width 724 height 21
click at [452, 237] on input "הודעות בדיקה ל:" at bounding box center [456, 241] width 8 height 8
checkbox input "false"
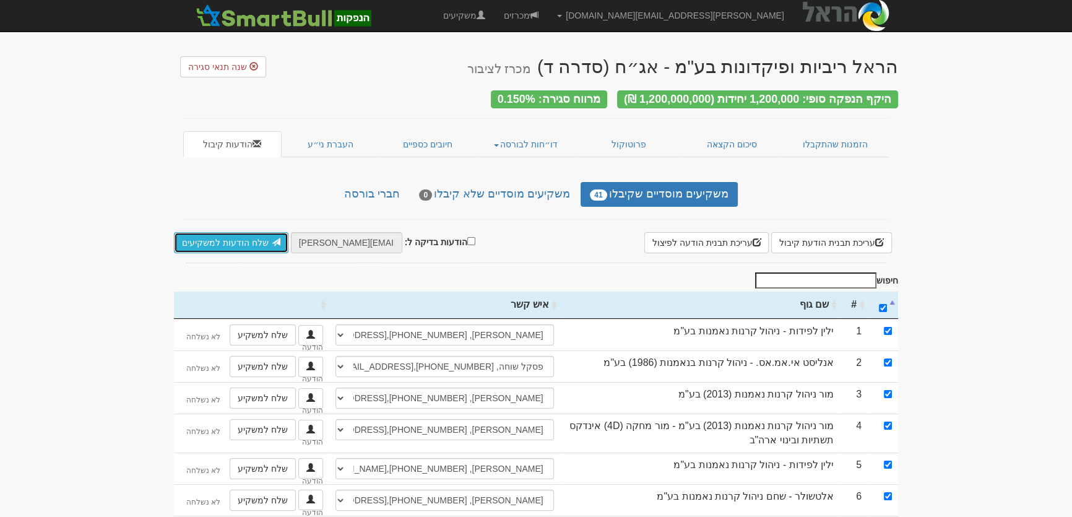
click at [229, 239] on link "שלח הודעות למשקיעים" at bounding box center [231, 242] width 114 height 21
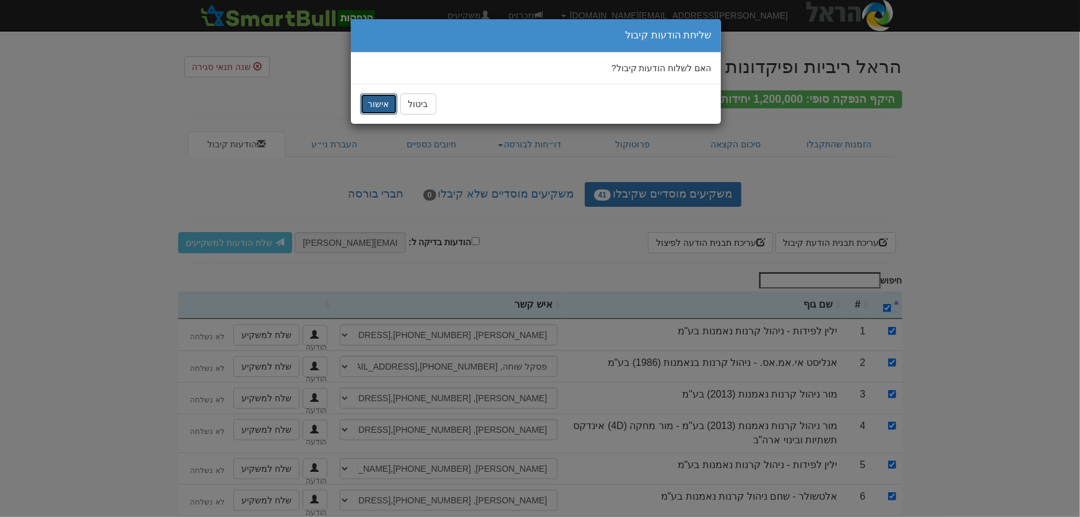
click at [369, 105] on button "אישור" at bounding box center [378, 103] width 37 height 21
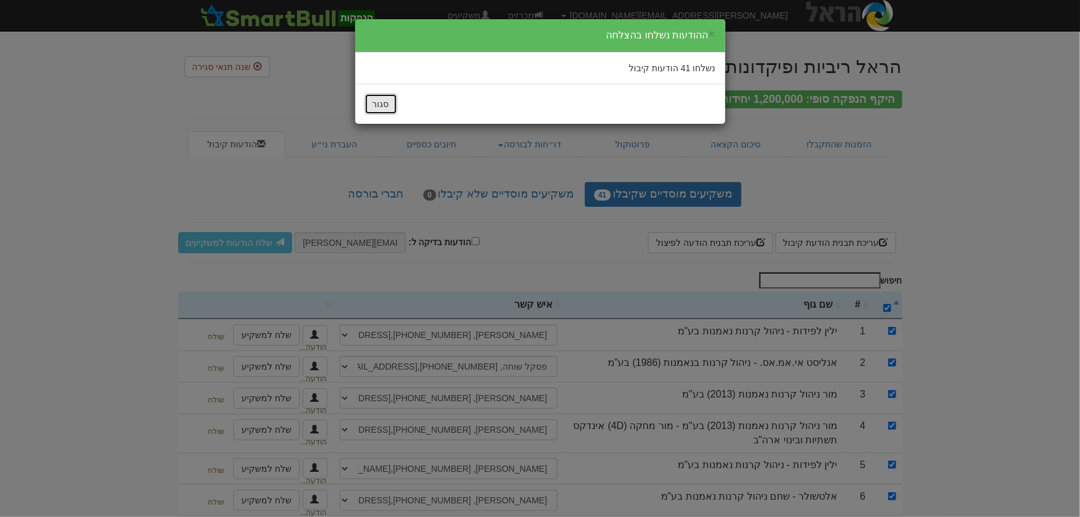
click at [373, 99] on button "סגור" at bounding box center [380, 103] width 33 height 21
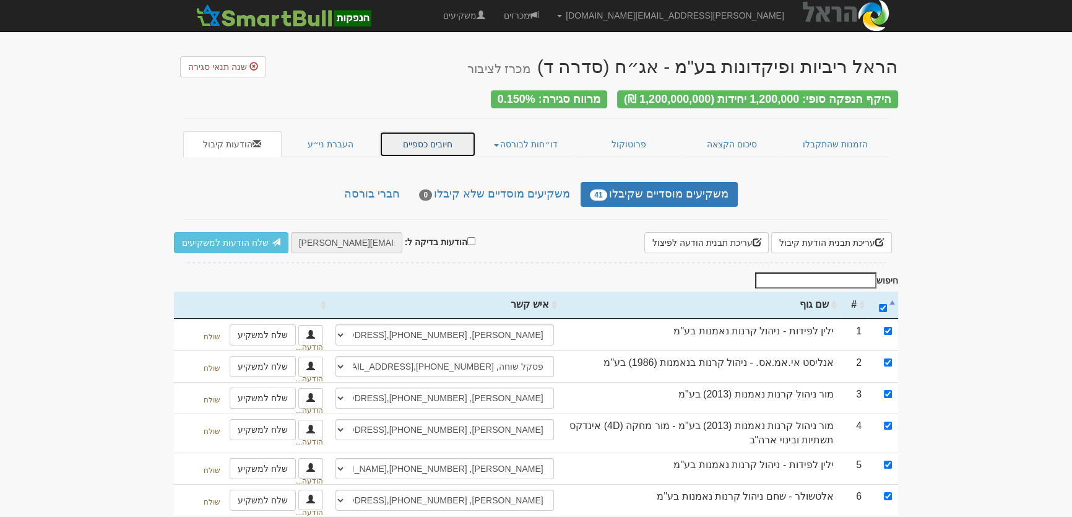
click at [421, 143] on link "חיובים כספיים" at bounding box center [427, 144] width 97 height 26
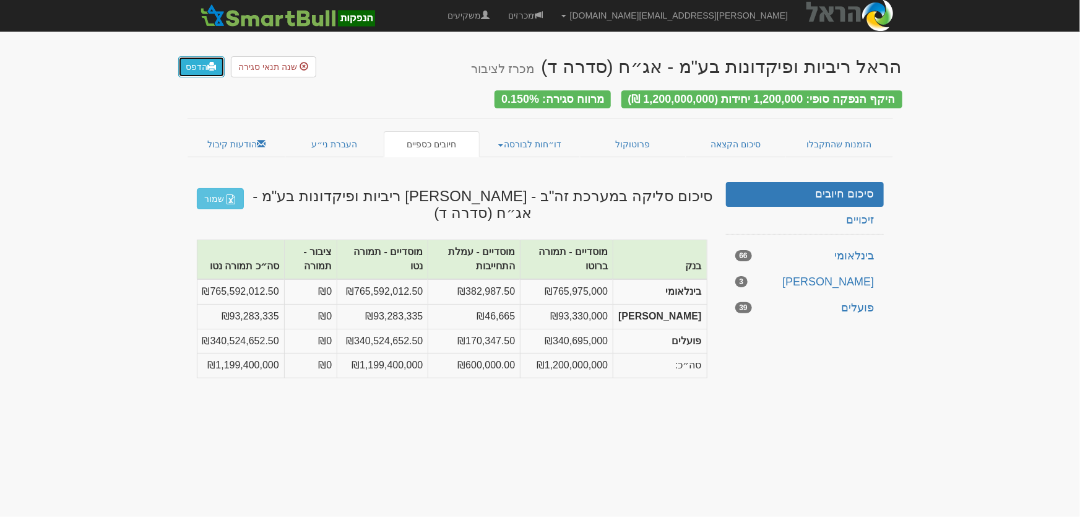
click at [210, 71] on span at bounding box center [212, 66] width 9 height 9
click at [192, 63] on link "הדפס" at bounding box center [201, 66] width 46 height 21
click at [229, 136] on link "הודעות קיבול" at bounding box center [236, 144] width 98 height 26
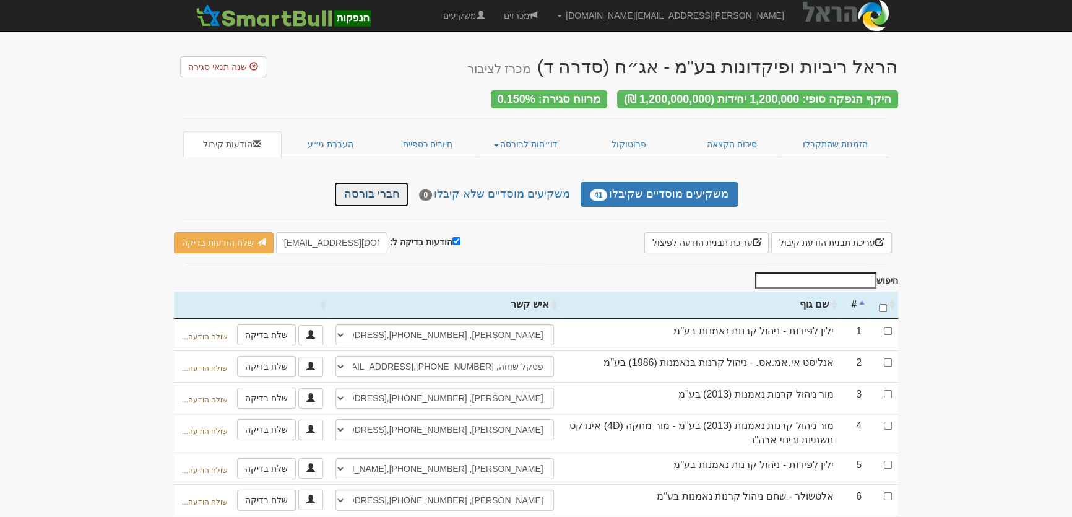
click at [358, 191] on link "חברי בורסה" at bounding box center [371, 194] width 74 height 25
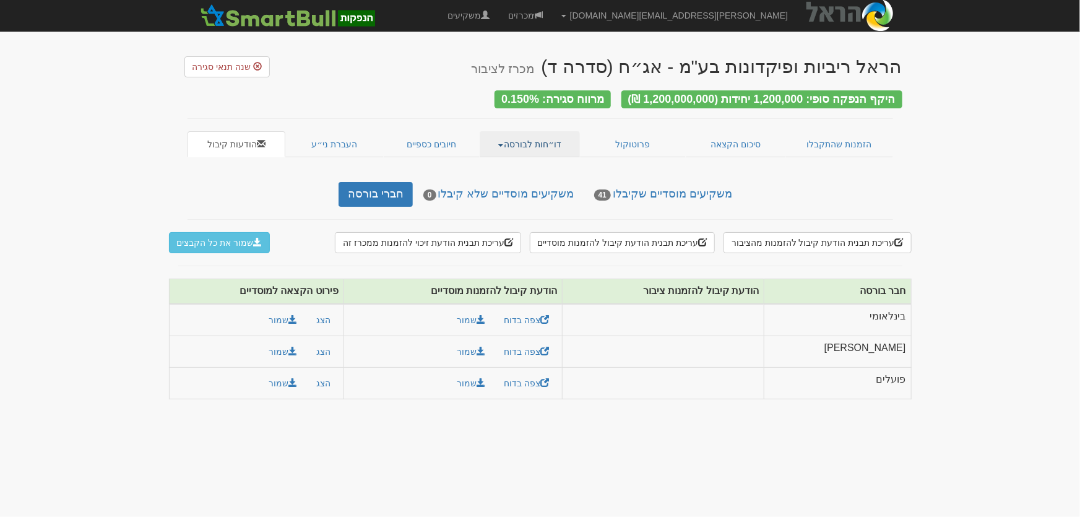
click at [534, 140] on link "דו״חות לבורסה" at bounding box center [529, 144] width 100 height 26
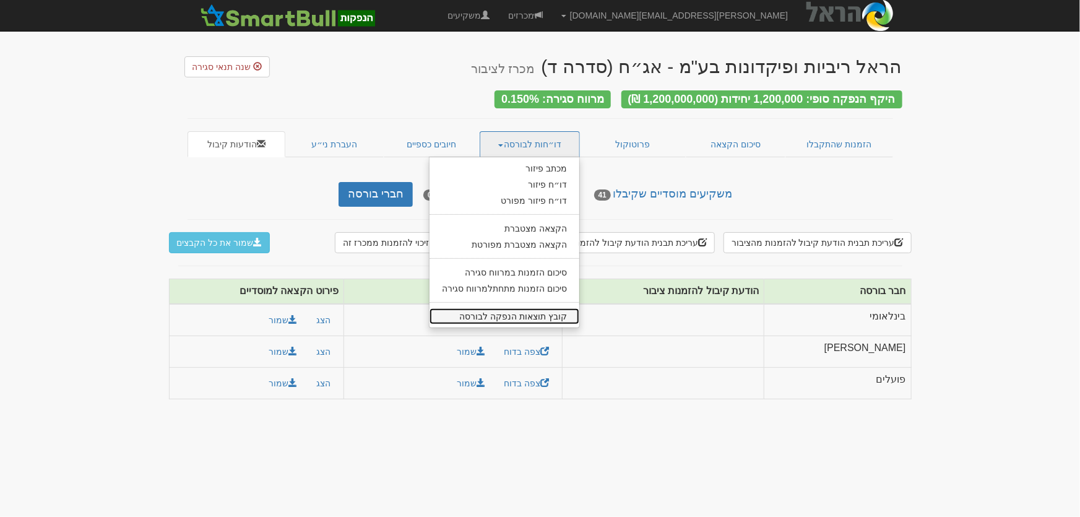
click at [553, 312] on link "קובץ תוצאות הנפקה לבורסה" at bounding box center [504, 316] width 150 height 16
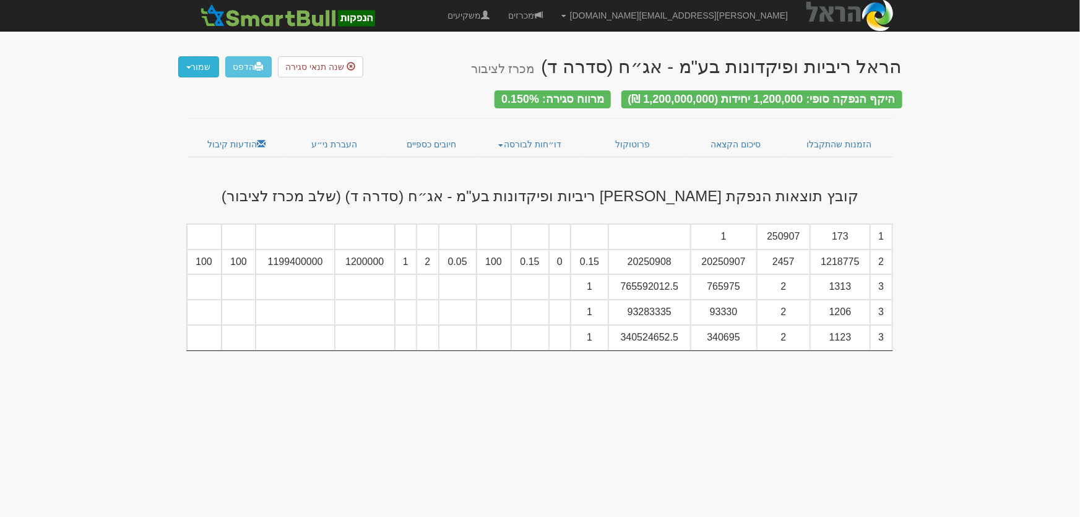
click at [199, 66] on button "שמור" at bounding box center [198, 66] width 41 height 21
click at [192, 116] on link "קובץ tase" at bounding box center [170, 118] width 98 height 16
click at [202, 68] on button "שמור" at bounding box center [198, 66] width 41 height 21
click at [204, 138] on link "קובץ csv" at bounding box center [170, 134] width 98 height 16
